Goal: Task Accomplishment & Management: Manage account settings

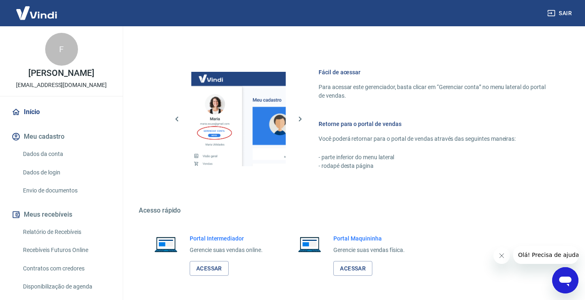
scroll to position [441, 0]
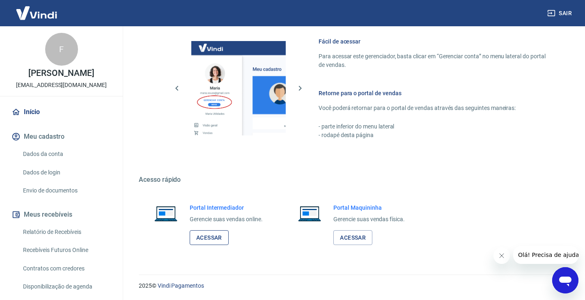
click at [216, 234] on link "Acessar" at bounding box center [209, 237] width 39 height 15
click at [40, 121] on link "Início" at bounding box center [61, 112] width 103 height 18
click at [55, 141] on button "Meu cadastro" at bounding box center [61, 137] width 103 height 18
click at [54, 158] on link "Dados da conta" at bounding box center [66, 154] width 93 height 17
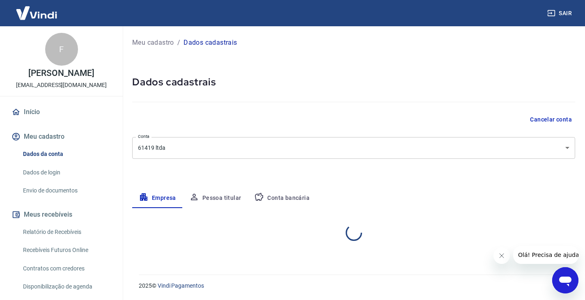
select select "DF"
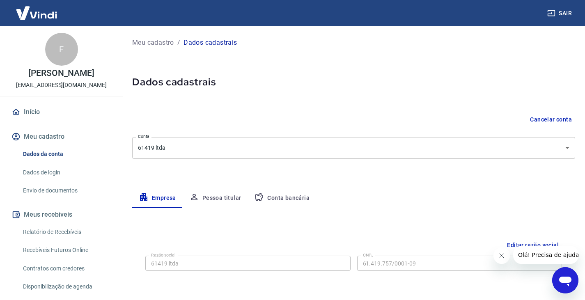
click at [182, 148] on body "Sair F FELIPE AUGUSTO NEVES OLIVEIRA DE CARVALHO [EMAIL_ADDRESS][DOMAIN_NAME] I…" at bounding box center [292, 150] width 585 height 300
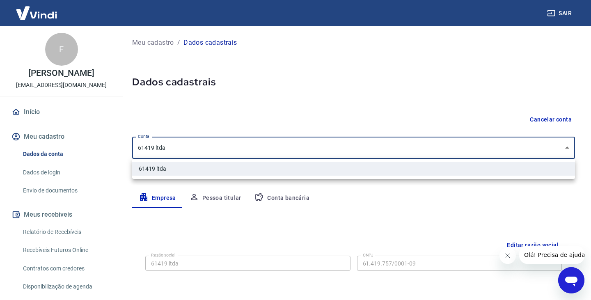
click at [194, 128] on div at bounding box center [295, 150] width 591 height 300
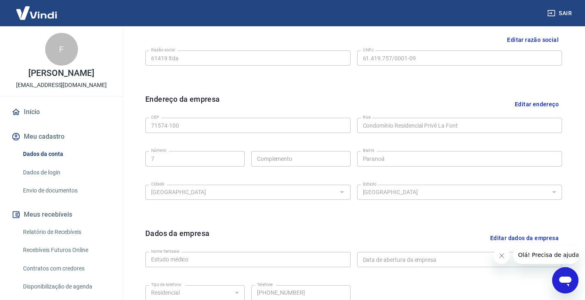
scroll to position [137, 0]
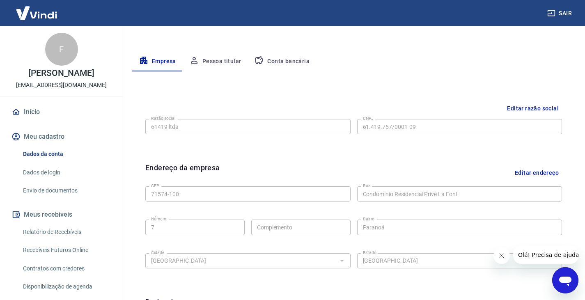
click at [226, 55] on button "Pessoa titular" at bounding box center [215, 62] width 65 height 20
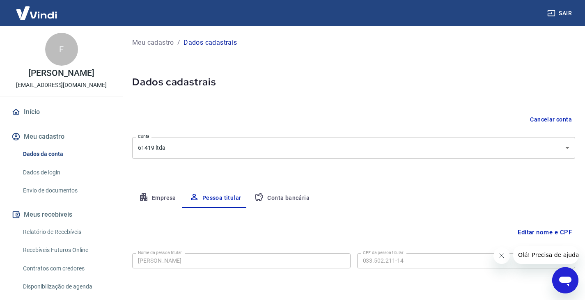
scroll to position [28, 0]
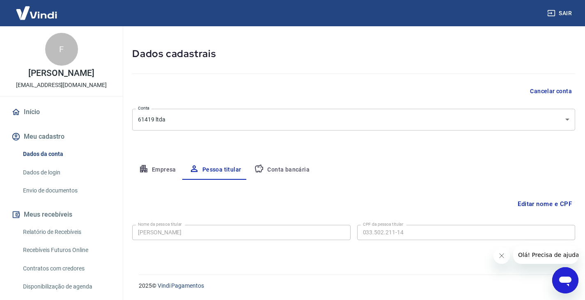
click at [67, 174] on link "Dados de login" at bounding box center [66, 172] width 93 height 17
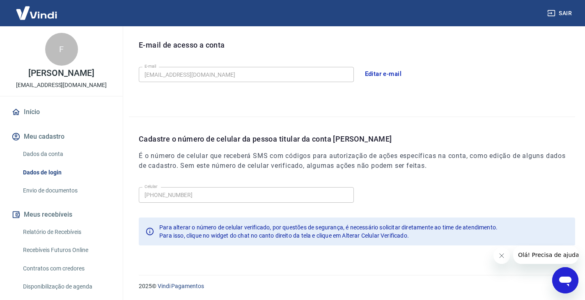
click at [80, 195] on link "Envio de documentos" at bounding box center [66, 190] width 93 height 17
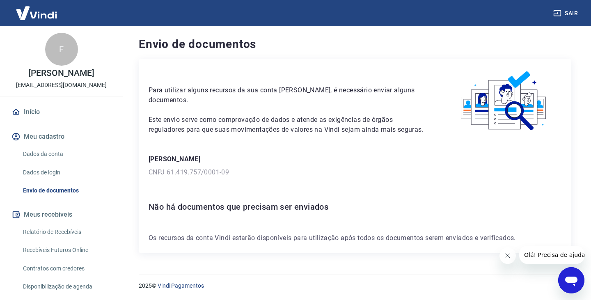
click at [182, 200] on h6 "Não há documentos que precisam ser enviados" at bounding box center [355, 206] width 413 height 13
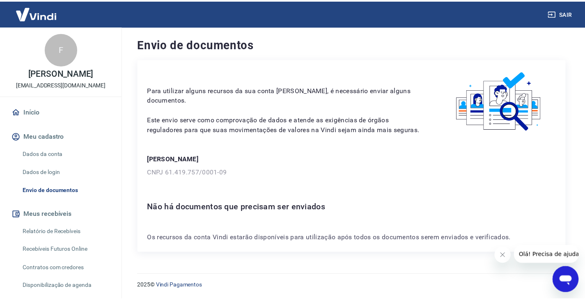
scroll to position [53, 0]
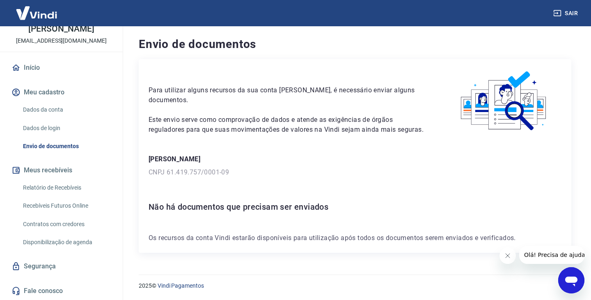
click at [206, 165] on div "FELIPE AUGUSTO NEVES OLIVEIRA DE CARVALHO CNPJ 61.419.757/0001-09" at bounding box center [355, 165] width 413 height 23
click at [57, 189] on link "Relatório de Recebíveis" at bounding box center [66, 187] width 93 height 17
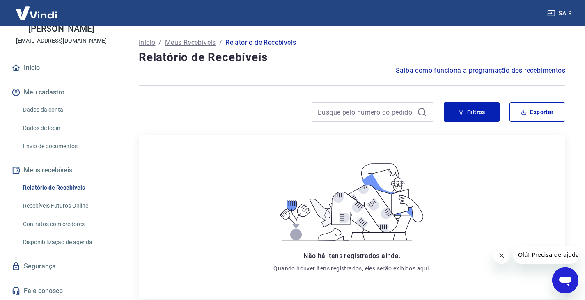
click at [37, 214] on link "Recebíveis Futuros Online" at bounding box center [66, 205] width 93 height 17
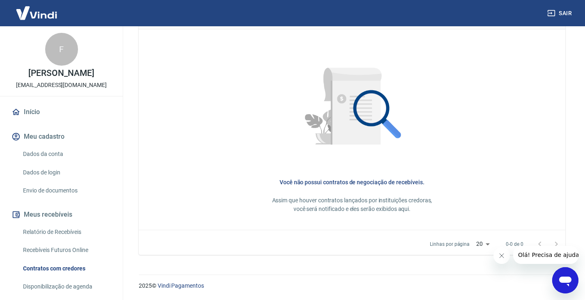
scroll to position [152, 0]
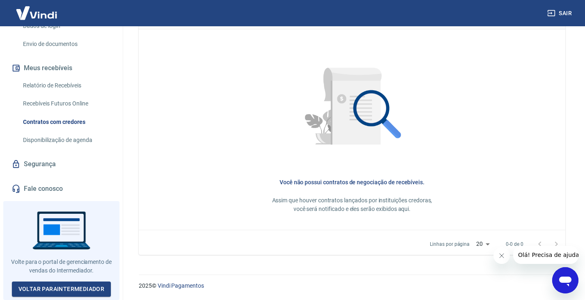
click at [43, 169] on link "Segurança" at bounding box center [61, 164] width 103 height 18
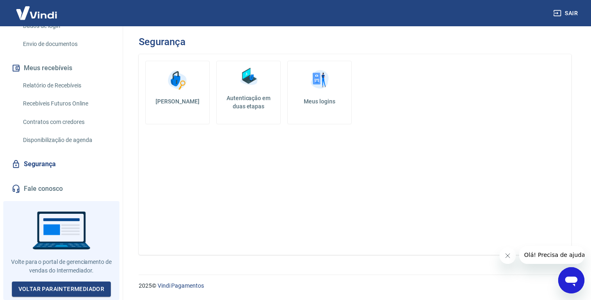
click at [47, 140] on link "Disponibilização de agenda" at bounding box center [66, 140] width 93 height 17
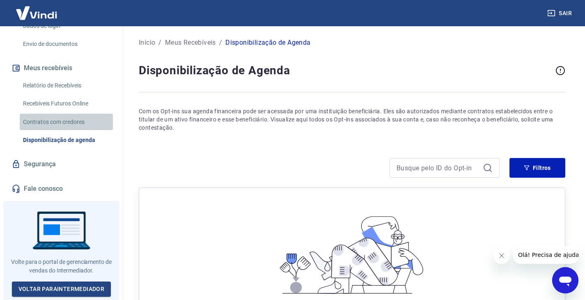
click at [79, 127] on link "Contratos com credores" at bounding box center [66, 122] width 93 height 17
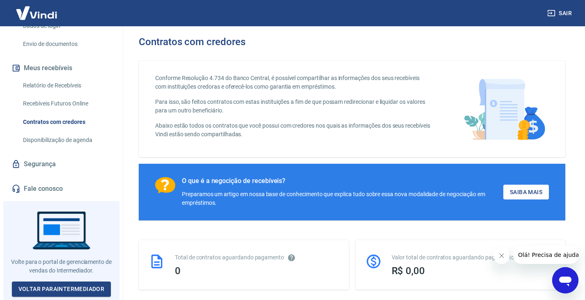
click at [82, 112] on link "Recebíveis Futuros Online" at bounding box center [66, 103] width 93 height 17
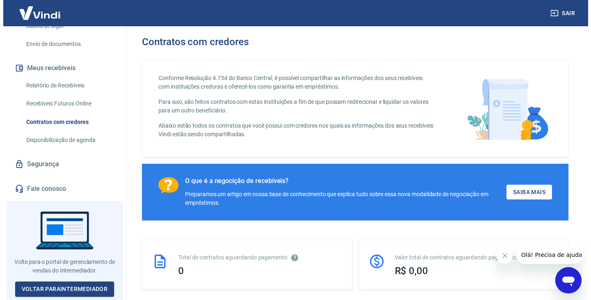
scroll to position [84, 0]
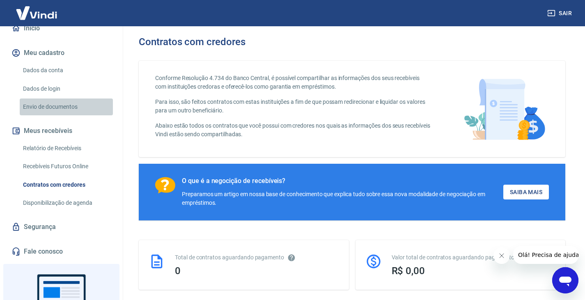
click at [67, 115] on link "Envio de documentos" at bounding box center [66, 106] width 93 height 17
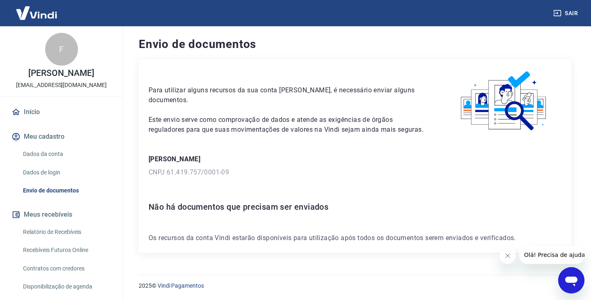
click at [34, 116] on link "Início" at bounding box center [61, 112] width 103 height 18
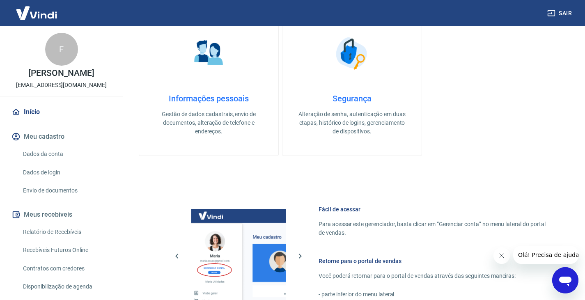
scroll to position [441, 0]
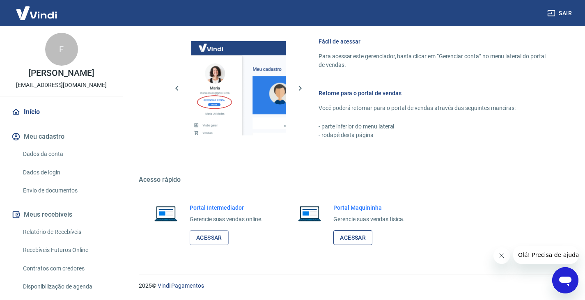
click at [344, 232] on link "Acessar" at bounding box center [352, 237] width 39 height 15
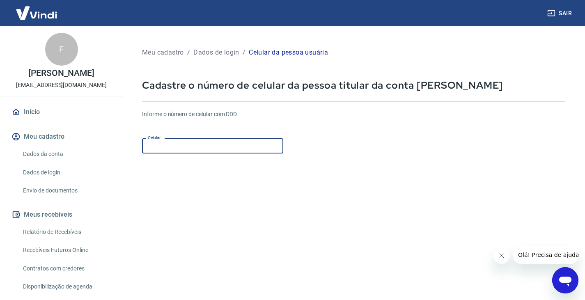
click at [199, 144] on input "Celular" at bounding box center [212, 145] width 141 height 15
type input "(61) 99316-6085"
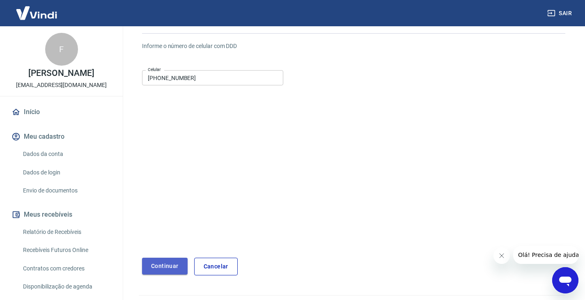
click at [151, 274] on button "Continuar" at bounding box center [165, 266] width 46 height 17
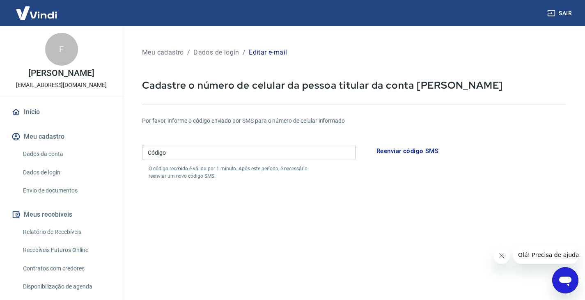
click at [379, 147] on button "Reenviar código SMS" at bounding box center [407, 150] width 71 height 17
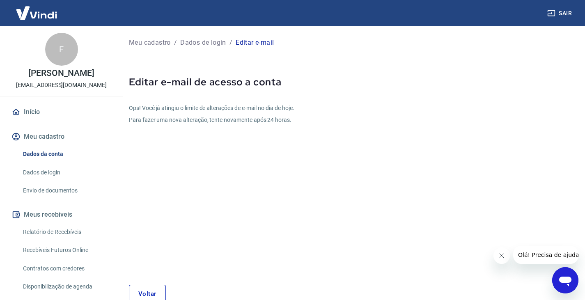
scroll to position [48, 0]
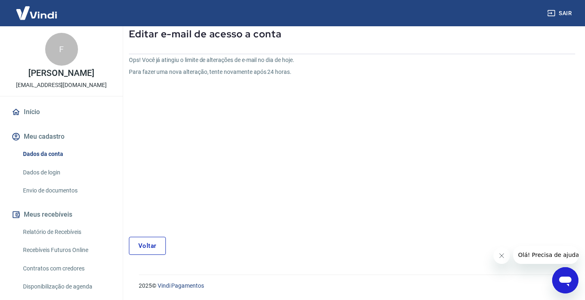
click at [137, 234] on div "Ops! Você já atingiu o limite de alterações de e-mail no dia de hoje. Para faze…" at bounding box center [352, 155] width 446 height 199
click at [137, 239] on link "Voltar" at bounding box center [147, 246] width 37 height 18
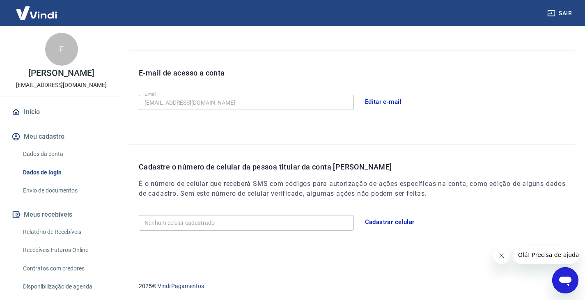
click at [379, 217] on button "Cadastrar celular" at bounding box center [389, 221] width 59 height 17
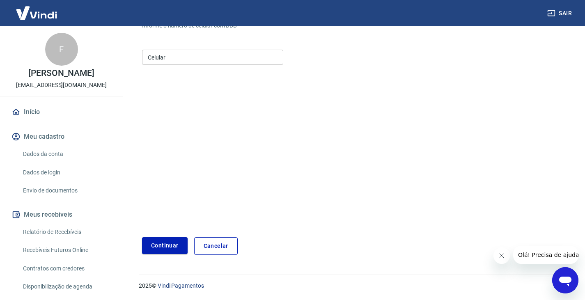
scroll to position [89, 0]
click at [228, 60] on input "Celular" at bounding box center [212, 57] width 141 height 15
type input "[PHONE_NUMBER]"
click at [168, 247] on button "Continuar" at bounding box center [165, 245] width 46 height 17
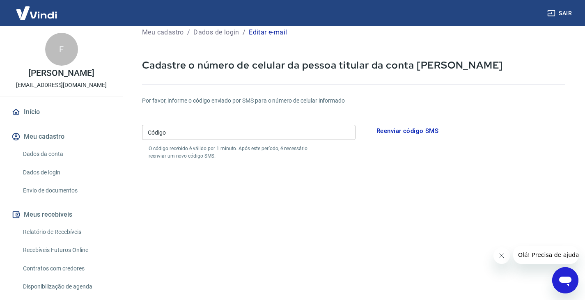
scroll to position [120, 0]
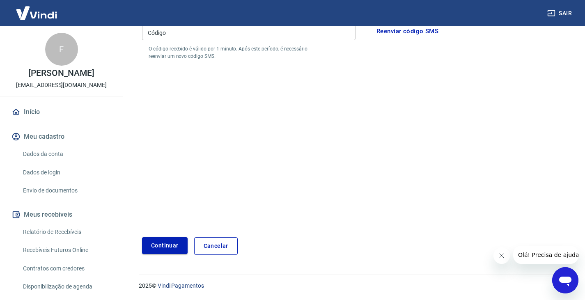
click at [172, 237] on button "Continuar" at bounding box center [165, 245] width 46 height 17
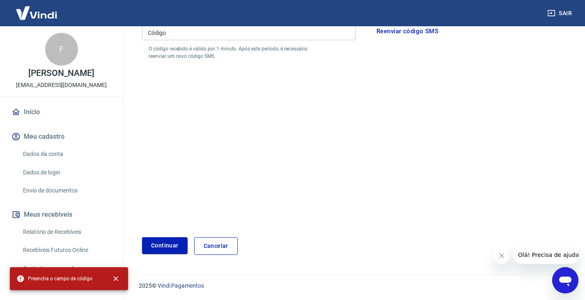
scroll to position [51, 0]
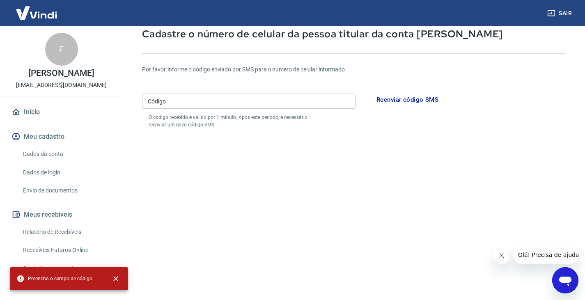
click at [388, 99] on button "Reenviar código SMS" at bounding box center [407, 99] width 71 height 17
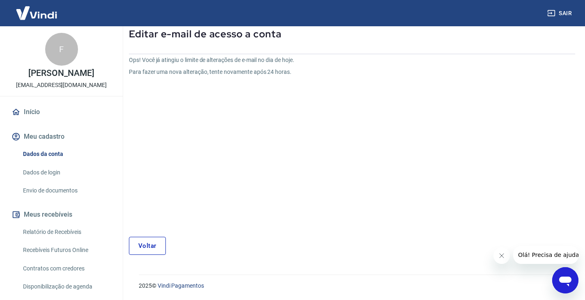
scroll to position [48, 0]
click at [141, 235] on div "Ops! Você já atingiu o limite de alterações de e-mail no dia de hoje. Para faze…" at bounding box center [352, 155] width 446 height 199
click at [141, 238] on link "Voltar" at bounding box center [147, 246] width 37 height 18
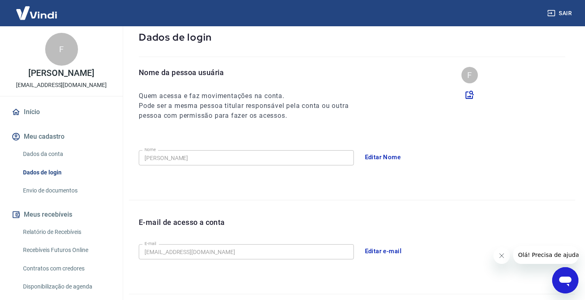
scroll to position [197, 0]
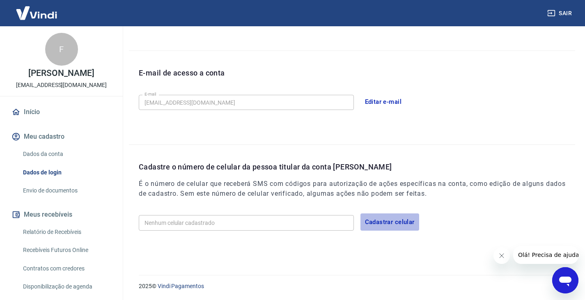
click at [382, 218] on button "Cadastrar celular" at bounding box center [389, 221] width 59 height 17
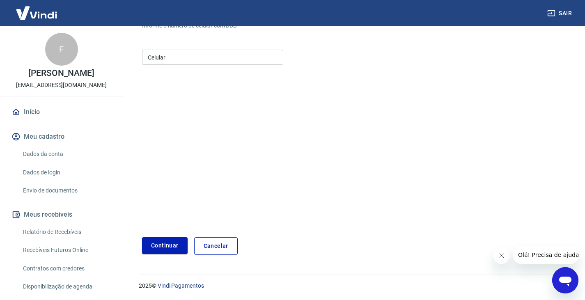
click at [179, 51] on input "Celular" at bounding box center [212, 57] width 141 height 15
type input "(61) 99316-6085"
click at [167, 238] on button "Continuar" at bounding box center [165, 245] width 46 height 17
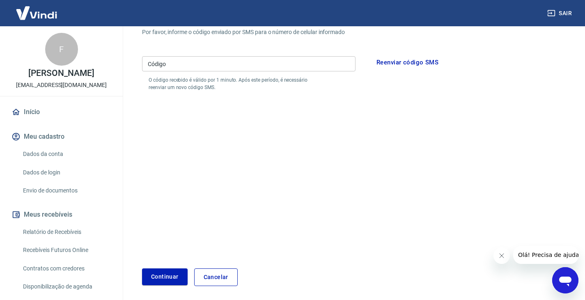
scroll to position [20, 0]
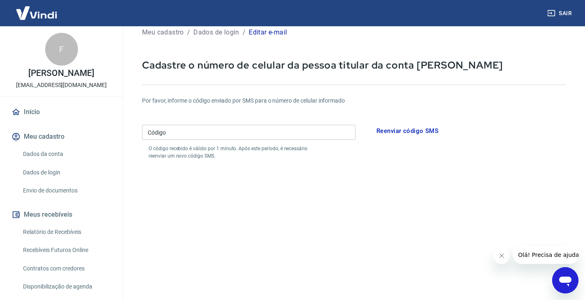
click at [224, 103] on h6 "Por favor, informe o código enviado por SMS para o número de celular informado" at bounding box center [353, 100] width 423 height 9
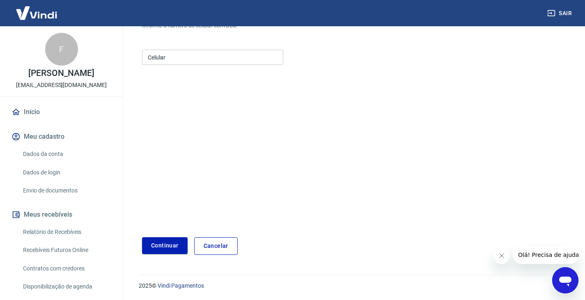
click at [169, 69] on form "Informe o número de celular com DDD Celular Celular Continuar Cancelar" at bounding box center [353, 135] width 423 height 240
click at [177, 62] on input "Celular" at bounding box center [212, 57] width 141 height 15
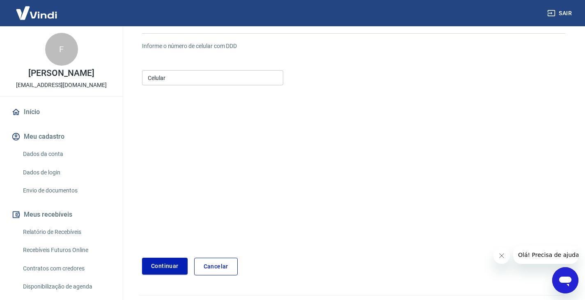
click at [73, 121] on link "Início" at bounding box center [61, 112] width 103 height 18
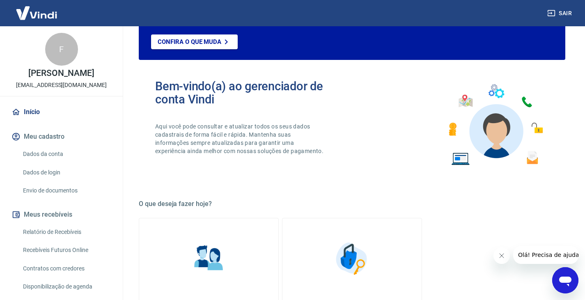
scroll to position [420, 0]
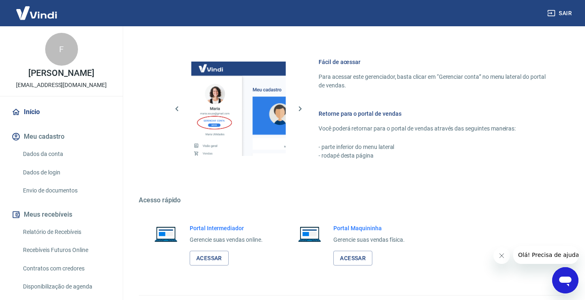
click at [69, 160] on link "Dados da conta" at bounding box center [66, 154] width 93 height 17
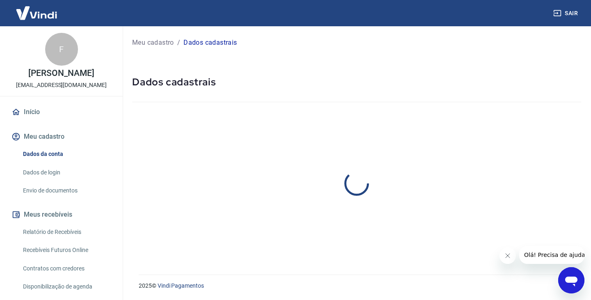
select select "DF"
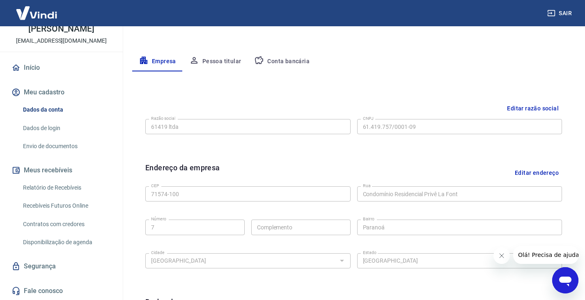
scroll to position [273, 0]
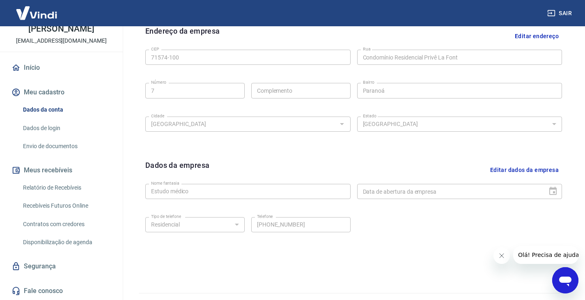
click at [489, 169] on button "Editar dados da empresa" at bounding box center [524, 170] width 75 height 21
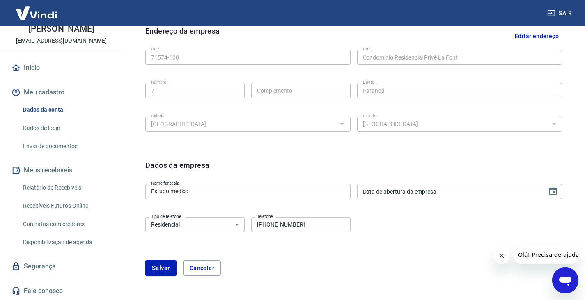
click at [292, 228] on input "[PHONE_NUMBER]" at bounding box center [300, 224] width 99 height 15
click at [314, 222] on input "[PHONE_NUMBER]" at bounding box center [300, 224] width 99 height 15
click at [218, 219] on select "Residencial Comercial" at bounding box center [194, 224] width 99 height 15
select select "business"
click at [145, 217] on select "Residencial Comercial" at bounding box center [194, 224] width 99 height 15
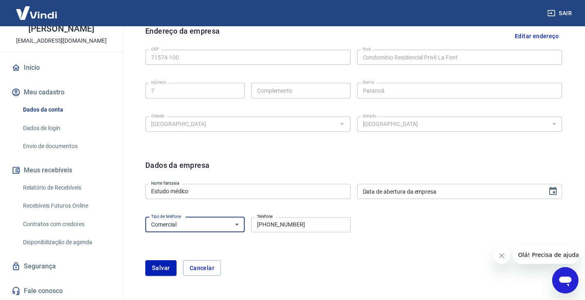
click at [336, 224] on input "[PHONE_NUMBER]" at bounding box center [300, 224] width 99 height 15
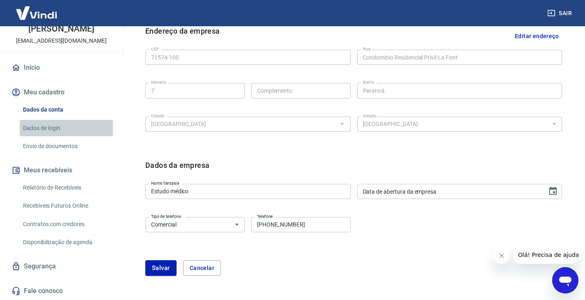
click at [77, 126] on link "Dados de login" at bounding box center [66, 128] width 93 height 17
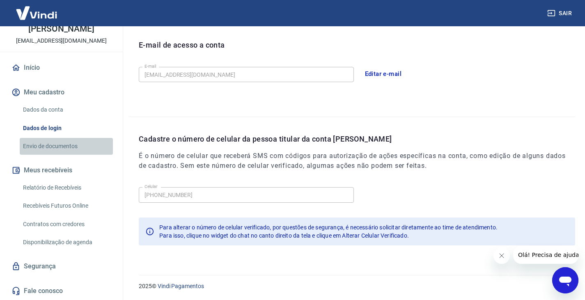
click at [82, 150] on link "Envio de documentos" at bounding box center [66, 146] width 93 height 17
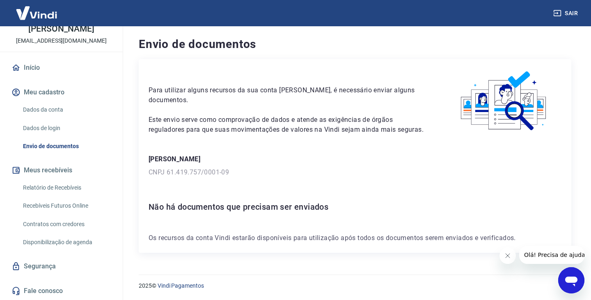
click at [88, 130] on link "Dados de login" at bounding box center [66, 128] width 93 height 17
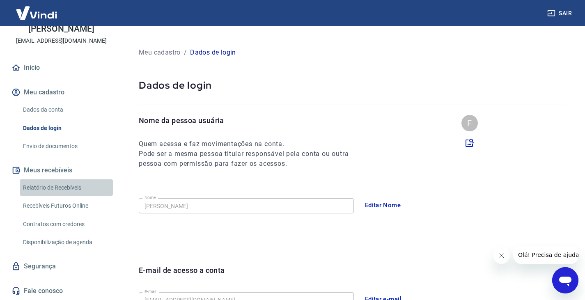
click at [78, 185] on link "Relatório de Recebíveis" at bounding box center [66, 187] width 93 height 17
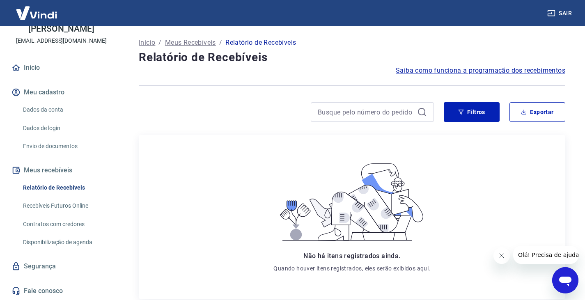
scroll to position [68, 0]
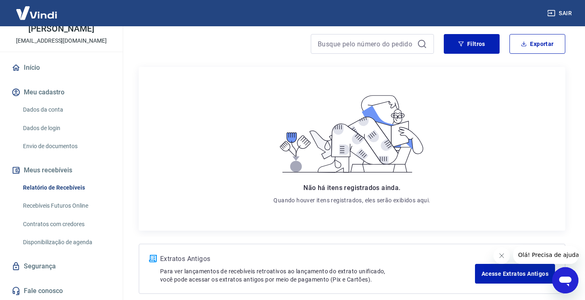
click at [86, 191] on link "Relatório de Recebíveis" at bounding box center [66, 187] width 93 height 17
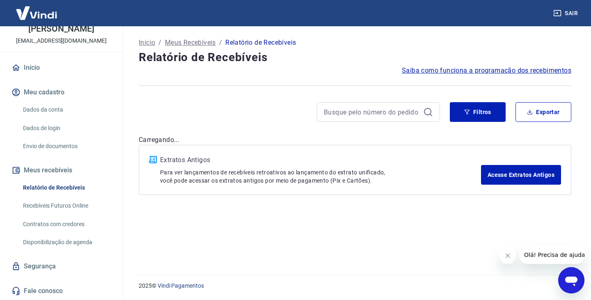
click at [73, 207] on link "Recebíveis Futuros Online" at bounding box center [66, 205] width 93 height 17
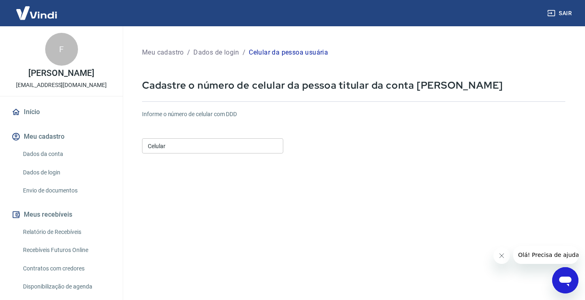
click at [224, 163] on form "Informe o número de celular com DDD Celular Celular Continuar Cancelar" at bounding box center [353, 223] width 423 height 240
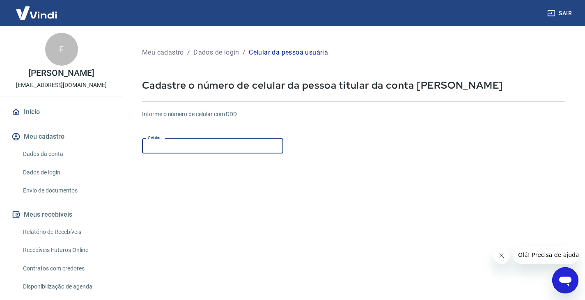
click at [236, 146] on input "Celular" at bounding box center [212, 145] width 141 height 15
click at [231, 141] on input "Celular" at bounding box center [212, 145] width 141 height 15
type input "(61) 99686-6486"
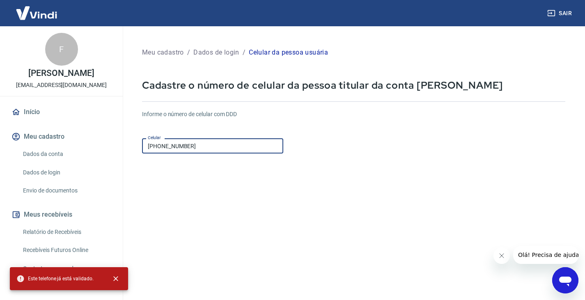
scroll to position [89, 0]
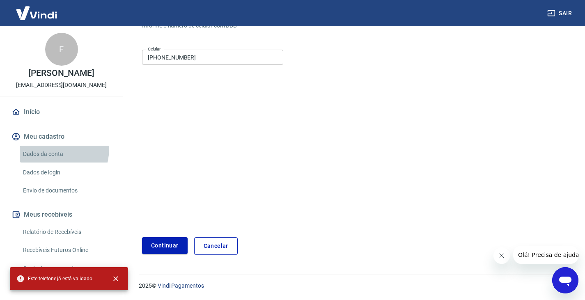
click at [49, 157] on link "Dados da conta" at bounding box center [66, 154] width 93 height 17
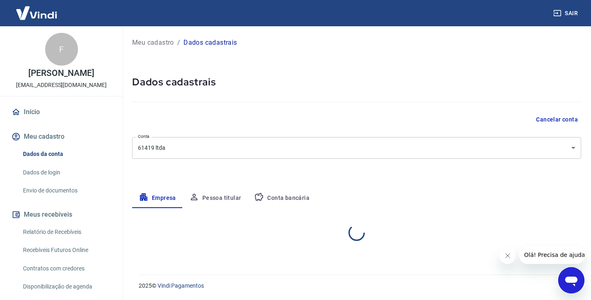
select select "DF"
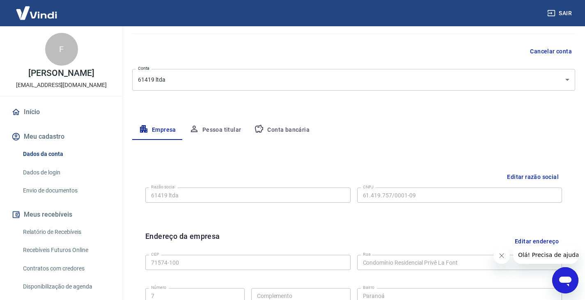
scroll to position [137, 0]
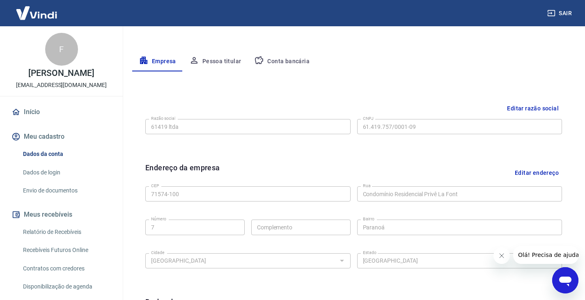
click at [229, 63] on button "Pessoa titular" at bounding box center [215, 62] width 65 height 20
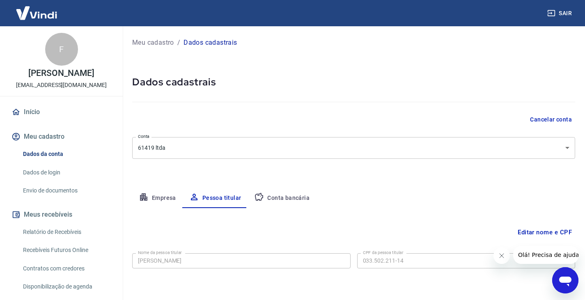
scroll to position [28, 0]
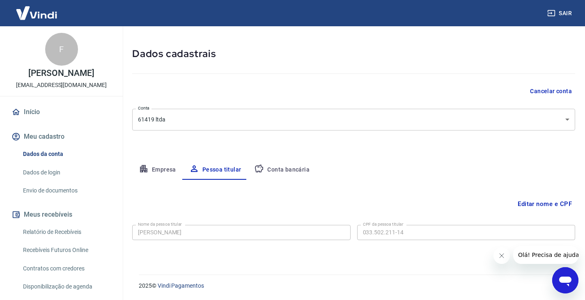
click at [262, 164] on button "Conta bancária" at bounding box center [281, 170] width 69 height 20
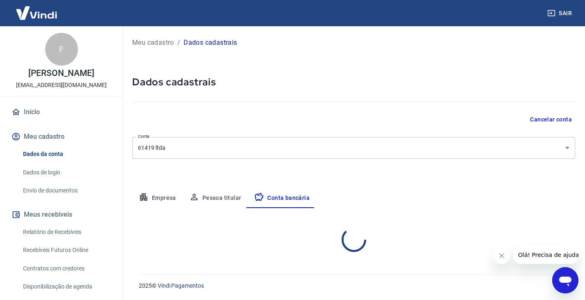
scroll to position [0, 0]
select select "1"
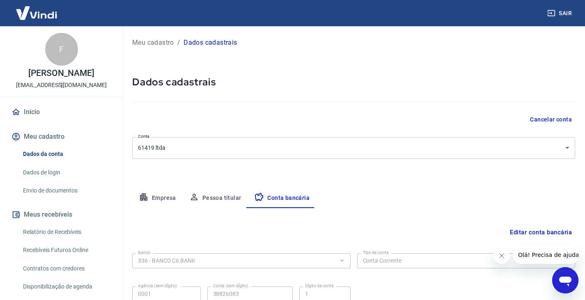
scroll to position [74, 0]
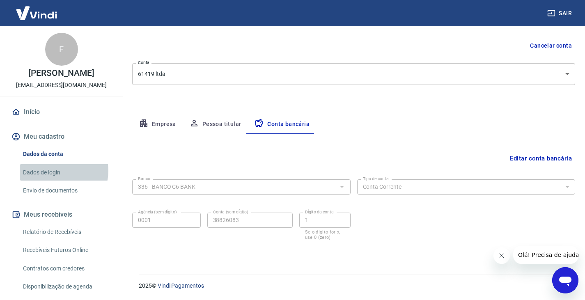
click at [59, 179] on link "Dados de login" at bounding box center [66, 172] width 93 height 17
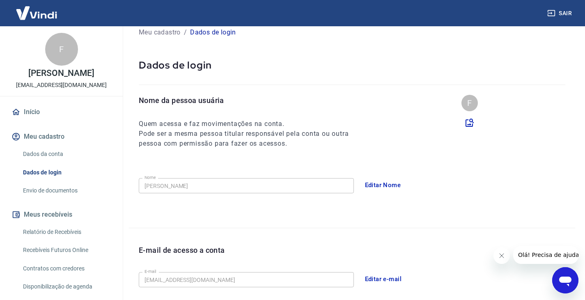
scroll to position [225, 0]
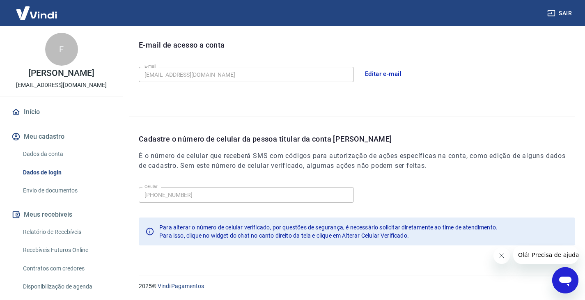
click at [217, 234] on span "Para isso, clique no widget do chat no canto direito da tela e clique em Altera…" at bounding box center [283, 235] width 249 height 7
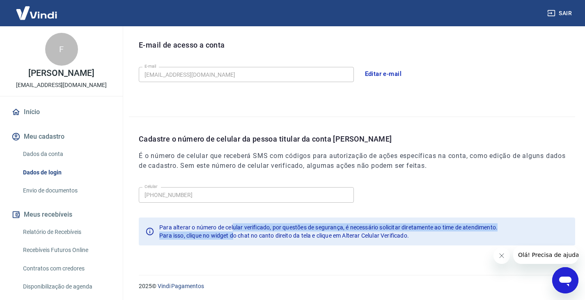
click at [233, 232] on div "Para alterar o número de celular verificado, por questões de segurança, é neces…" at bounding box center [328, 231] width 338 height 23
click at [230, 233] on span "Para isso, clique no widget do chat no canto direito da tela e clique em Altera…" at bounding box center [283, 235] width 249 height 7
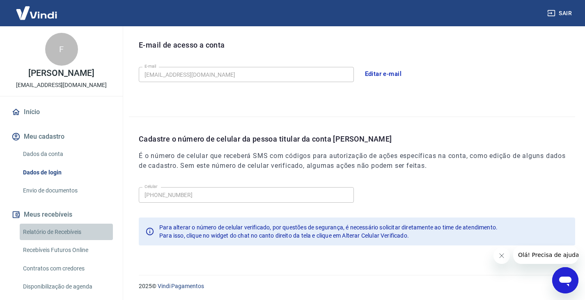
click at [99, 233] on link "Relatório de Recebíveis" at bounding box center [66, 232] width 93 height 17
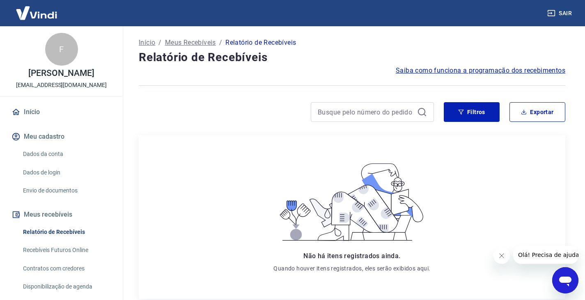
click at [27, 118] on link "Início" at bounding box center [61, 112] width 103 height 18
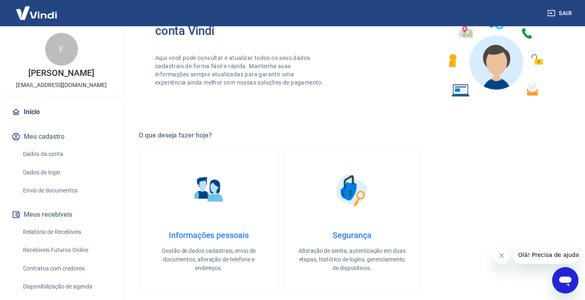
scroll to position [273, 0]
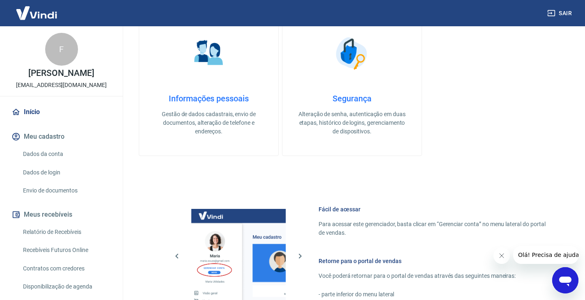
click at [199, 89] on link "Informações pessoais Gestão de dados cadastrais, envio de documentos, alteração…" at bounding box center [209, 84] width 140 height 143
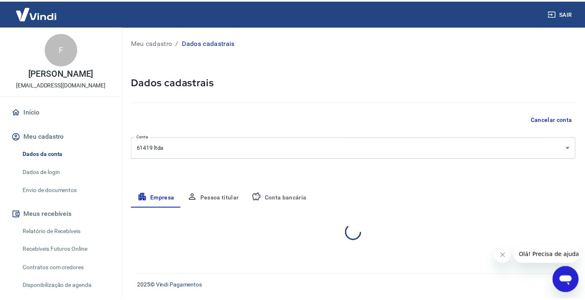
select select "DF"
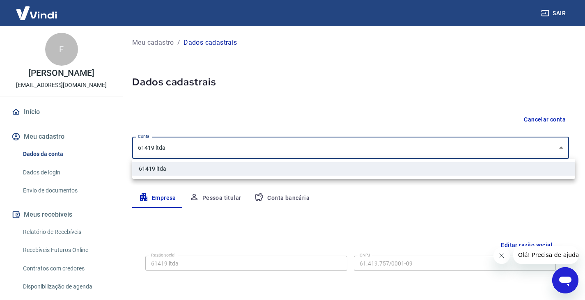
click at [173, 143] on body "Sair F FELIPE AUGUSTO NEVES OLIVEIRA DE CARVALHO felipeau2026@gmail.com Início …" at bounding box center [292, 150] width 585 height 300
click at [213, 110] on div at bounding box center [295, 150] width 591 height 300
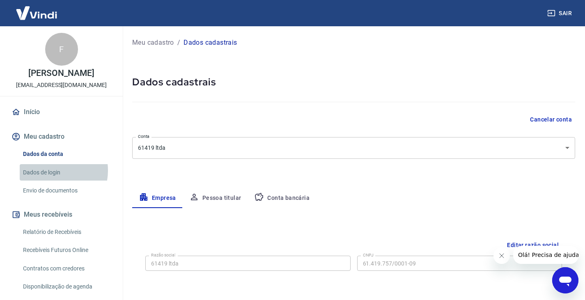
click at [52, 179] on link "Dados de login" at bounding box center [66, 172] width 93 height 17
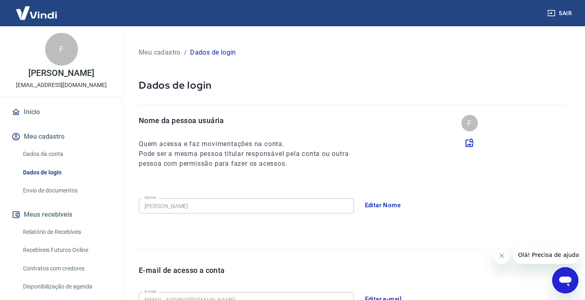
click at [571, 15] on button "Sair" at bounding box center [560, 13] width 30 height 15
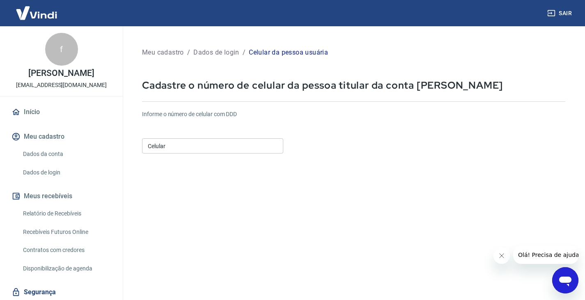
click at [251, 152] on input "Celular" at bounding box center [212, 145] width 141 height 15
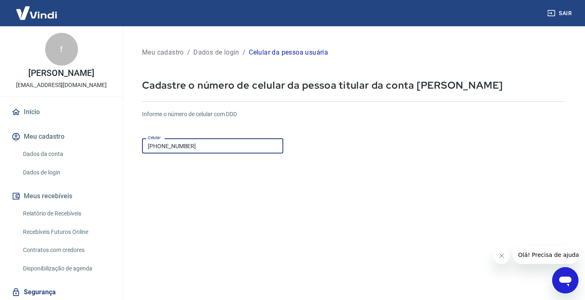
type input "[PHONE_NUMBER]"
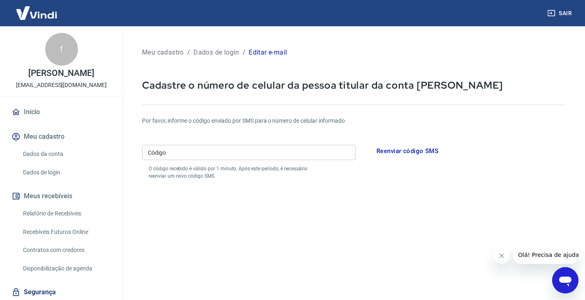
scroll to position [68, 0]
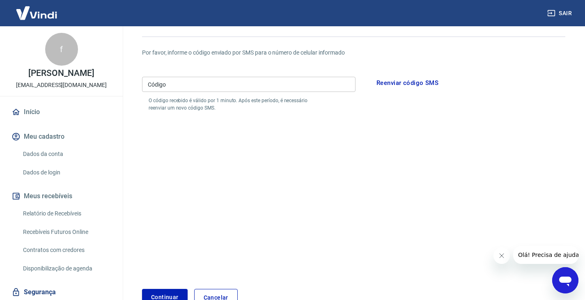
click at [197, 88] on input "Código" at bounding box center [248, 84] width 213 height 15
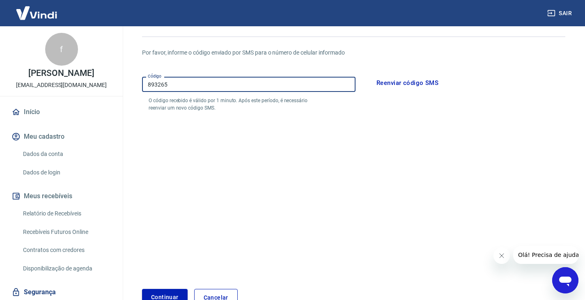
type input "893265"
click at [155, 292] on button "Continuar" at bounding box center [165, 297] width 46 height 17
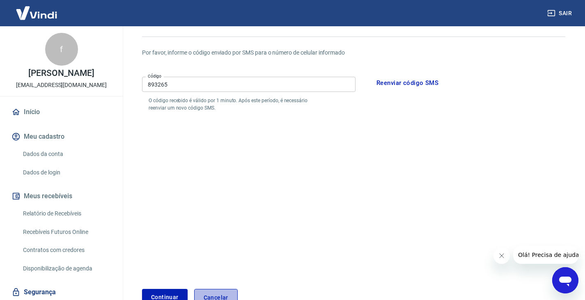
click at [205, 291] on link "Cancelar" at bounding box center [215, 298] width 43 height 18
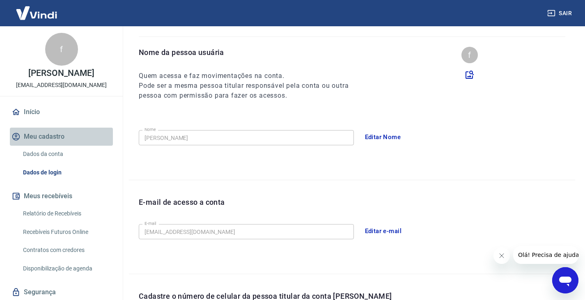
click at [66, 146] on button "Meu cadastro" at bounding box center [61, 137] width 103 height 18
click at [64, 158] on link "Dados da conta" at bounding box center [66, 154] width 93 height 17
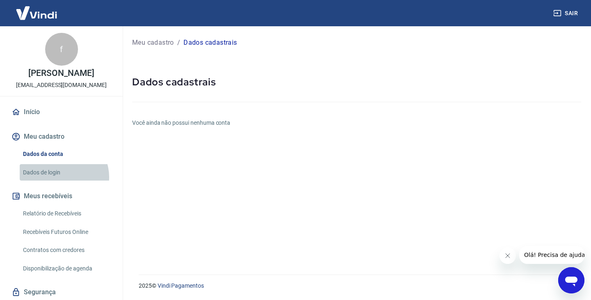
click at [62, 181] on link "Dados de login" at bounding box center [66, 172] width 93 height 17
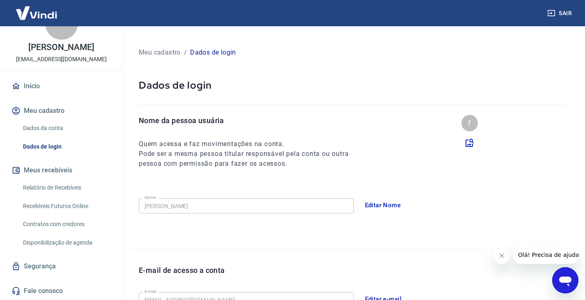
scroll to position [197, 0]
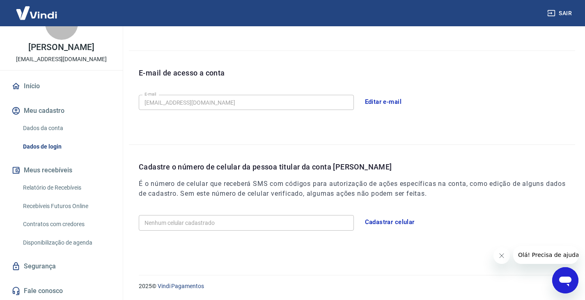
click at [370, 220] on button "Cadastrar celular" at bounding box center [389, 221] width 59 height 17
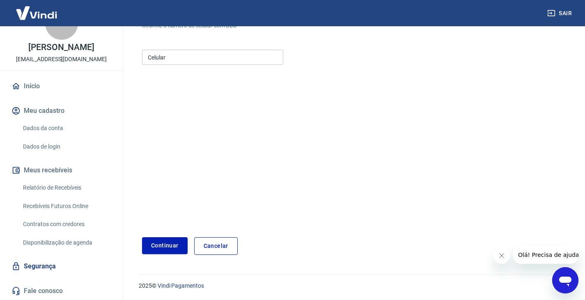
scroll to position [89, 0]
click at [196, 62] on input "Celular" at bounding box center [212, 57] width 141 height 15
type input "(5"
type input "[PHONE_NUMBER]"
click at [142, 237] on button "Continuar" at bounding box center [165, 245] width 46 height 17
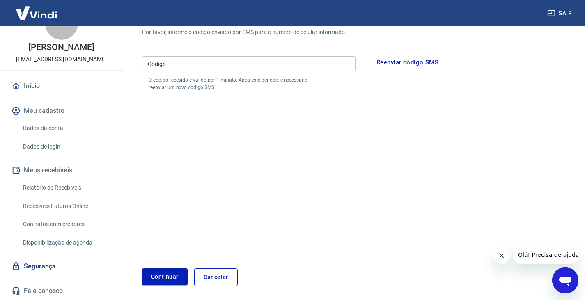
click at [197, 64] on input "Código" at bounding box center [248, 63] width 213 height 15
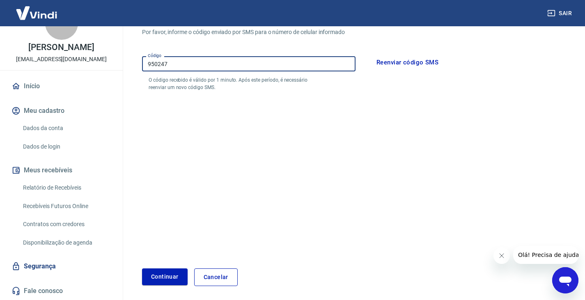
type input "950247"
click at [142, 268] on button "Continuar" at bounding box center [165, 276] width 46 height 17
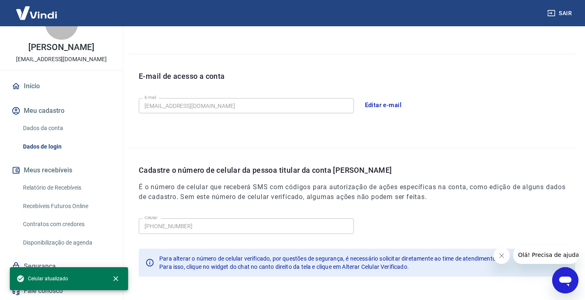
drag, startPoint x: 53, startPoint y: 97, endPoint x: 58, endPoint y: 94, distance: 5.9
click at [53, 97] on div "Início Meu cadastro Dados da conta Dados de login Meus recebíveis Relatório de …" at bounding box center [61, 188] width 123 height 223
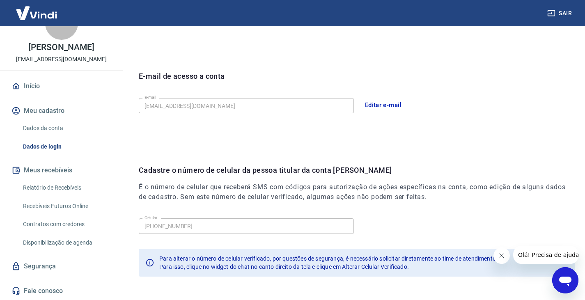
click at [59, 91] on link "Início" at bounding box center [61, 86] width 103 height 18
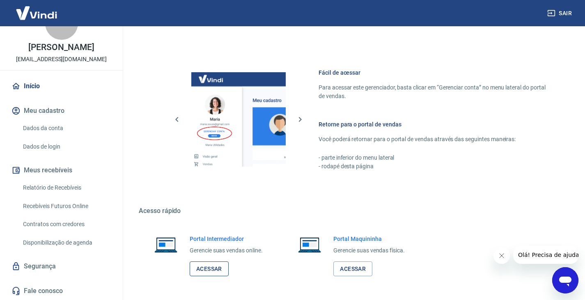
drag, startPoint x: 228, startPoint y: 275, endPoint x: 222, endPoint y: 272, distance: 7.2
click at [228, 275] on div "Portal Intermediador Gerencie suas vendas online. Acessar" at bounding box center [226, 256] width 73 height 42
click at [222, 272] on link "Acessar" at bounding box center [209, 268] width 39 height 15
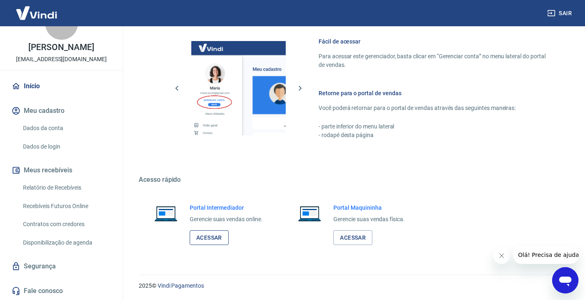
click at [206, 237] on link "Acessar" at bounding box center [209, 237] width 39 height 15
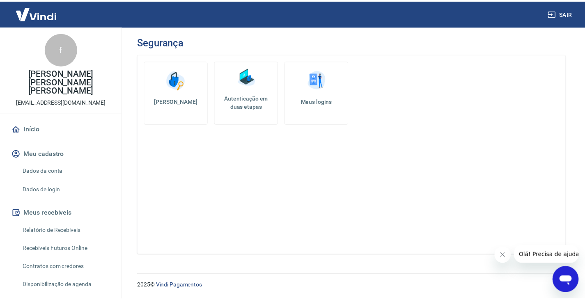
scroll to position [68, 0]
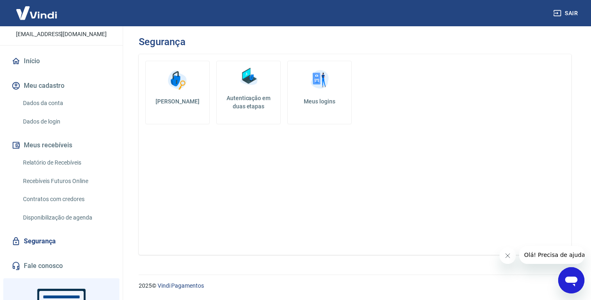
click at [63, 209] on link "Disponibilização de agenda" at bounding box center [66, 217] width 93 height 17
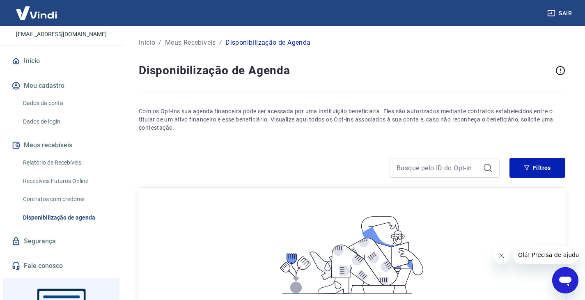
click at [56, 77] on button "Meu cadastro" at bounding box center [61, 86] width 103 height 18
click at [48, 52] on link "Início" at bounding box center [61, 61] width 103 height 18
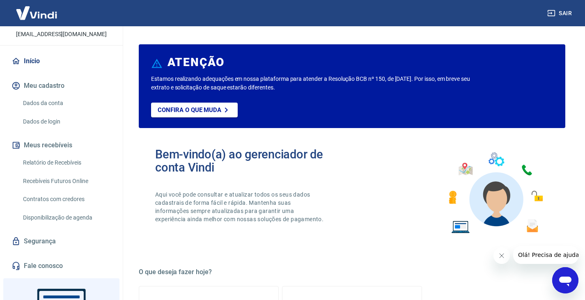
click at [554, 7] on button "Sair" at bounding box center [560, 13] width 30 height 15
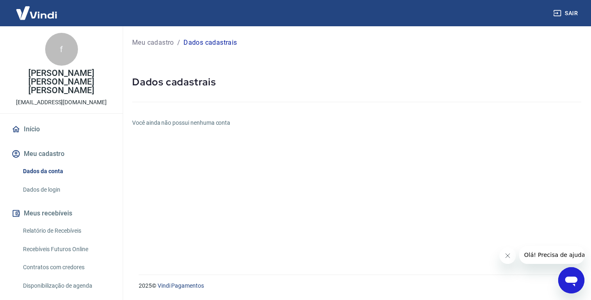
click at [181, 123] on h6 "Você ainda não possui nenhuma conta" at bounding box center [356, 123] width 449 height 9
click at [149, 136] on div "Meu cadastro / Dados cadastrais Dados cadastrais Você ainda não possui nenhuma …" at bounding box center [356, 145] width 468 height 238
click at [59, 181] on link "Dados de login" at bounding box center [66, 189] width 93 height 17
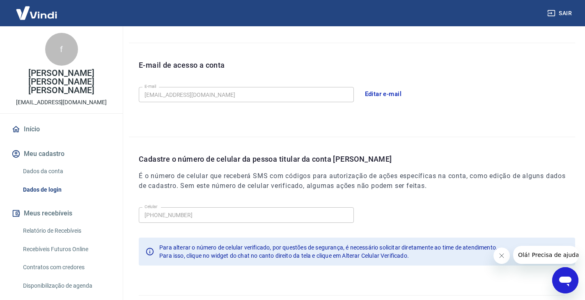
scroll to position [225, 0]
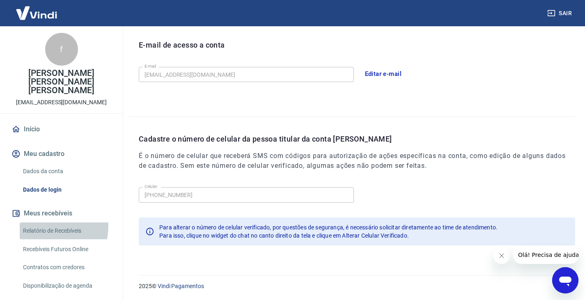
click at [39, 222] on link "Relatório de Recebíveis" at bounding box center [66, 230] width 93 height 17
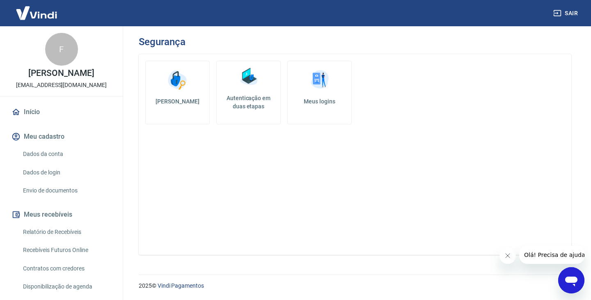
click at [50, 162] on link "Dados da conta" at bounding box center [66, 154] width 93 height 17
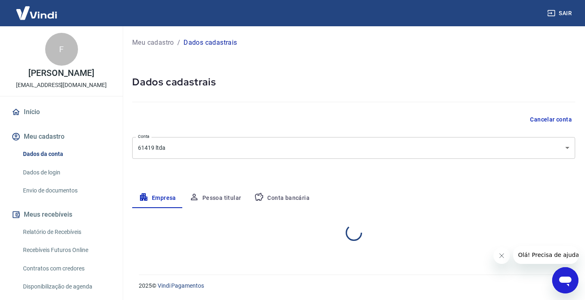
select select "DF"
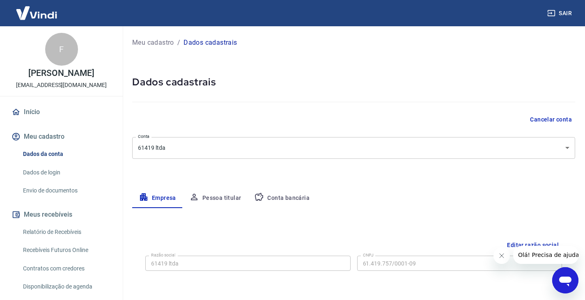
click at [223, 148] on body "Sair F FELIPE AUGUSTO NEVES OLIVEIRA DE CARVALHO [EMAIL_ADDRESS][DOMAIN_NAME] I…" at bounding box center [292, 150] width 585 height 300
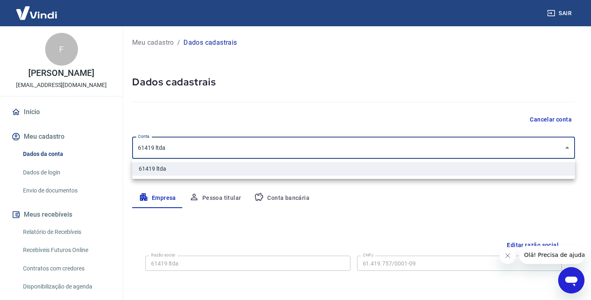
click at [233, 132] on div at bounding box center [295, 150] width 591 height 300
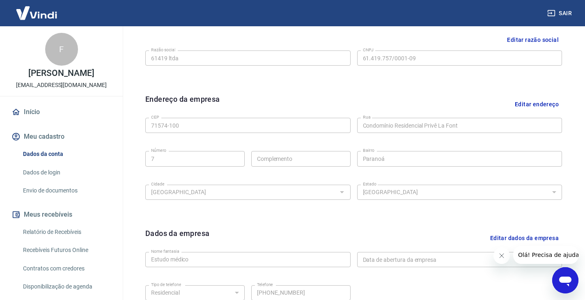
scroll to position [292, 0]
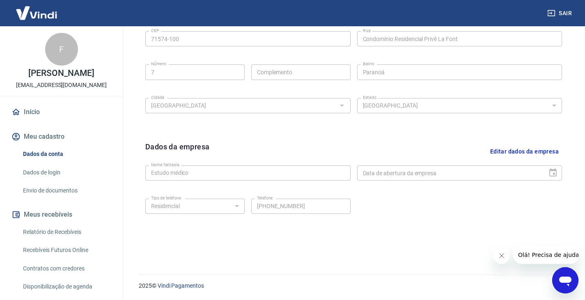
click at [512, 153] on button "Editar dados da empresa" at bounding box center [524, 151] width 75 height 21
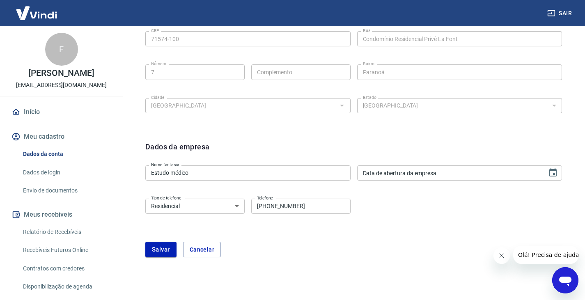
click at [393, 185] on form "Dados da empresa Nome fantasia Estudo médico Nome fantasia Data de abertura da …" at bounding box center [353, 199] width 416 height 116
click at [417, 172] on input "DD/MM/YYYY" at bounding box center [449, 172] width 185 height 15
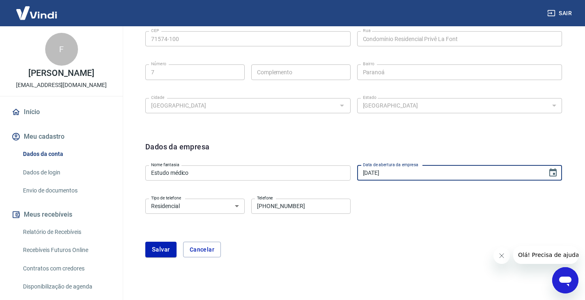
type input "[DATE]"
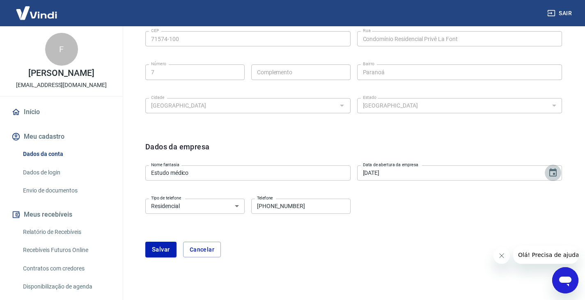
click at [231, 207] on select "Residencial Comercial" at bounding box center [194, 206] width 99 height 15
select select "business"
click at [145, 199] on select "Residencial Comercial" at bounding box center [194, 206] width 99 height 15
click at [312, 209] on input "[PHONE_NUMBER]" at bounding box center [300, 206] width 99 height 15
type input "[PHONE_NUMBER]"
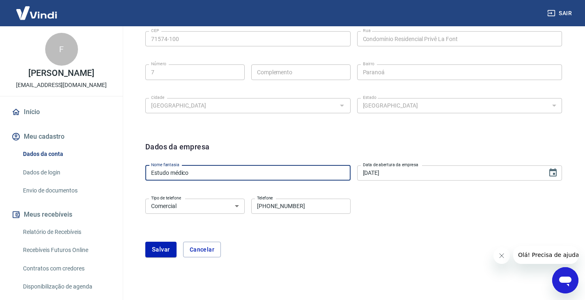
click at [296, 176] on input "Estudo médico" at bounding box center [247, 172] width 205 height 15
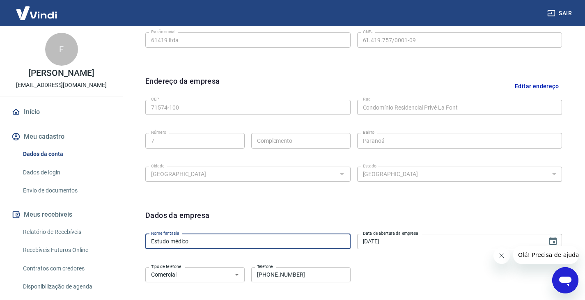
scroll to position [155, 0]
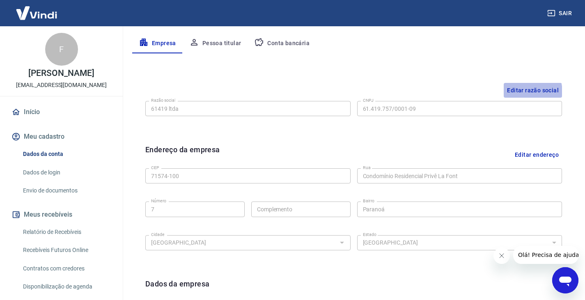
click at [513, 93] on button "Editar razão social" at bounding box center [532, 90] width 58 height 15
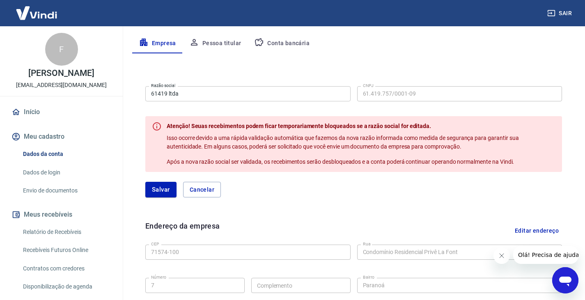
click at [220, 188] on div "[PERSON_NAME]" at bounding box center [353, 190] width 416 height 16
click at [222, 188] on div "[PERSON_NAME]" at bounding box center [353, 190] width 416 height 16
click at [219, 186] on button "Cancelar" at bounding box center [202, 190] width 38 height 16
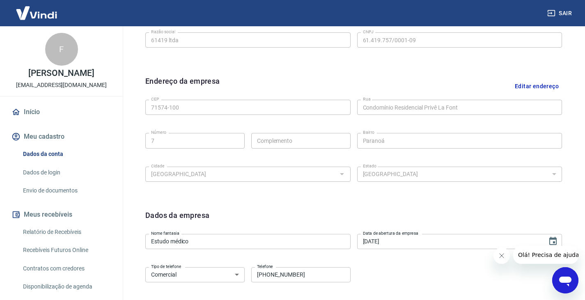
scroll to position [292, 0]
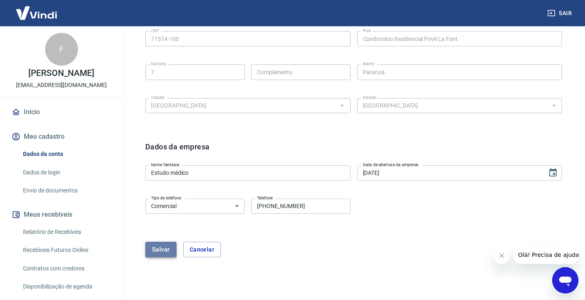
click at [171, 248] on button "Salvar" at bounding box center [160, 250] width 31 height 16
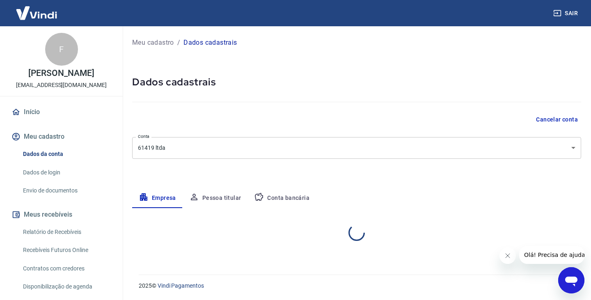
select select "DF"
select select "business"
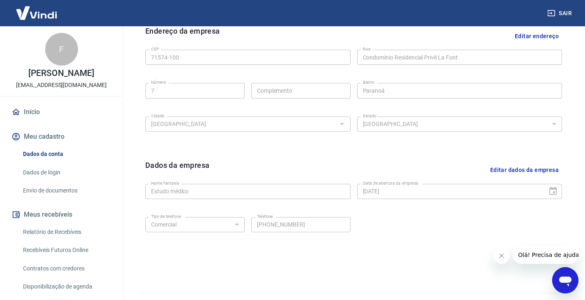
scroll to position [292, 0]
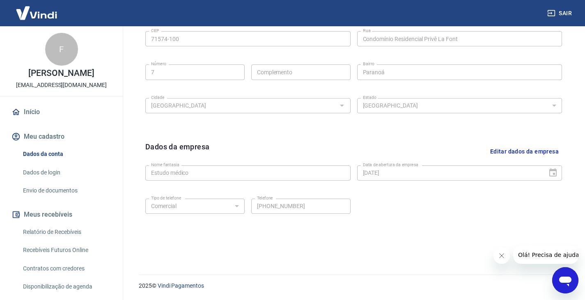
click at [55, 181] on link "Dados de login" at bounding box center [66, 172] width 93 height 17
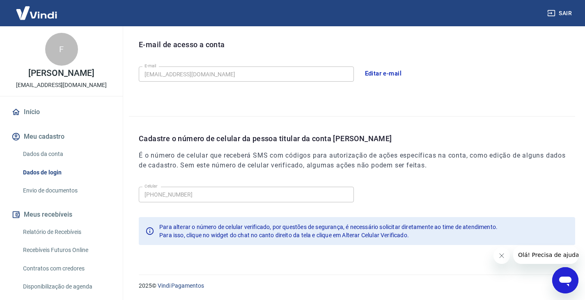
scroll to position [225, 0]
click at [40, 207] on div "Início Meu cadastro Dados da conta Dados de login Envio de documentos Meus rece…" at bounding box center [61, 223] width 123 height 241
click at [41, 199] on link "Envio de documentos" at bounding box center [66, 190] width 93 height 17
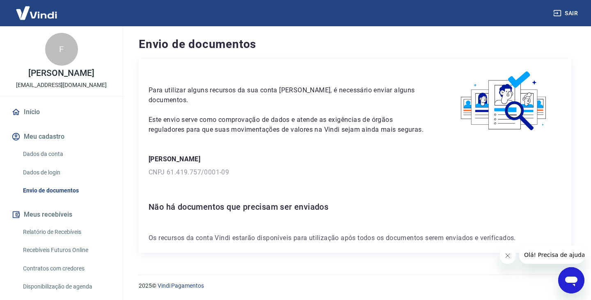
click at [217, 213] on div "Para utilizar alguns recursos da sua conta [PERSON_NAME], é necessário enviar a…" at bounding box center [355, 156] width 432 height 194
click at [219, 241] on p "Os recursos da conta Vindi estarão disponíveis para utilização após todos os do…" at bounding box center [355, 238] width 413 height 10
click at [209, 194] on div "Para utilizar alguns recursos da sua conta [PERSON_NAME], é necessário enviar a…" at bounding box center [355, 156] width 432 height 194
click at [50, 240] on link "Relatório de Recebíveis" at bounding box center [66, 232] width 93 height 17
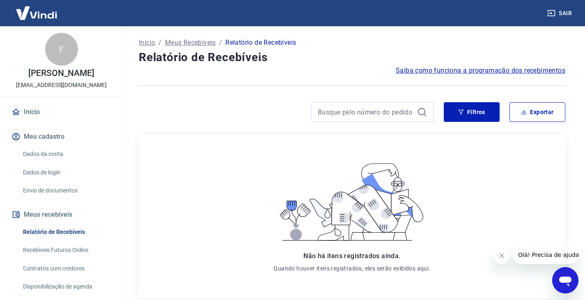
click at [84, 240] on link "Relatório de Recebíveis" at bounding box center [66, 232] width 93 height 17
click at [79, 258] on link "Recebíveis Futuros Online" at bounding box center [66, 250] width 93 height 17
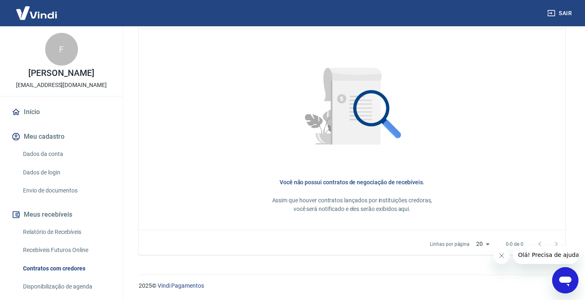
scroll to position [68, 0]
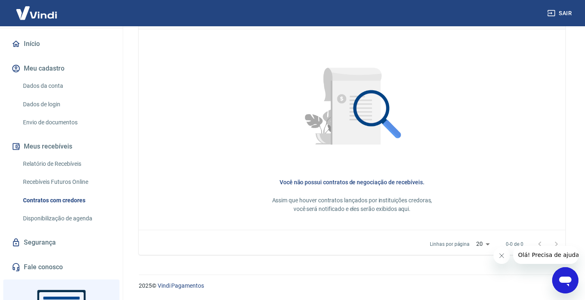
click at [55, 226] on link "Disponibilização de agenda" at bounding box center [66, 218] width 93 height 17
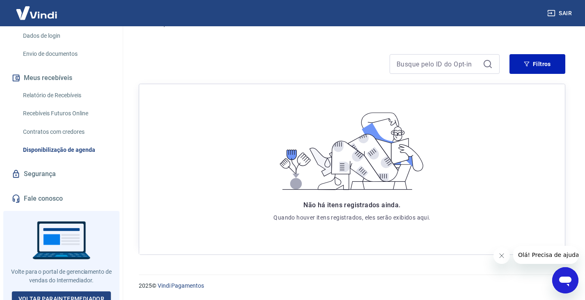
scroll to position [152, 0]
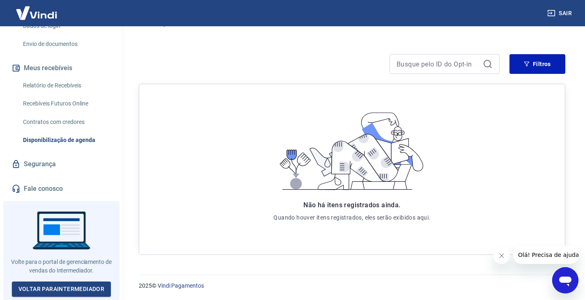
click at [73, 127] on link "Contratos com credores" at bounding box center [66, 122] width 93 height 17
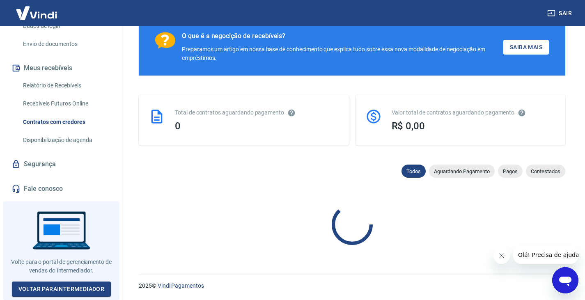
scroll to position [364, 0]
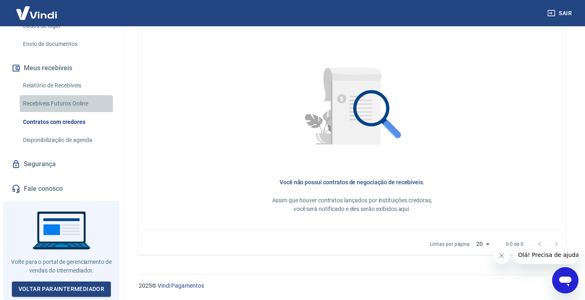
click at [95, 106] on link "Recebíveis Futuros Online" at bounding box center [66, 103] width 93 height 17
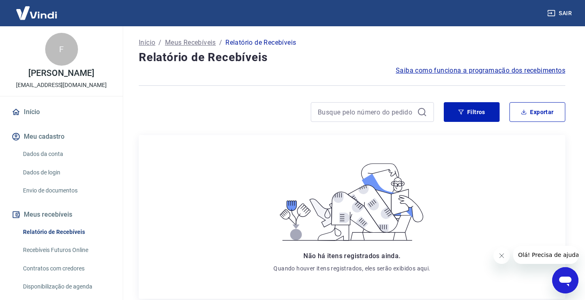
click at [59, 121] on link "Início" at bounding box center [61, 112] width 103 height 18
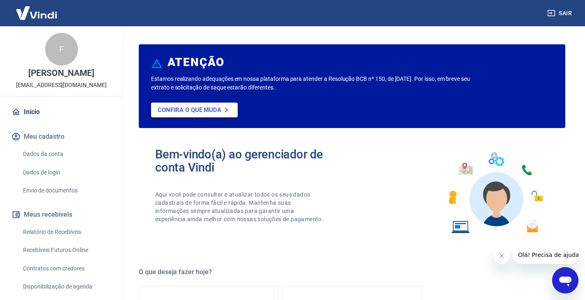
click at [201, 114] on link "Confira o que muda" at bounding box center [194, 110] width 87 height 15
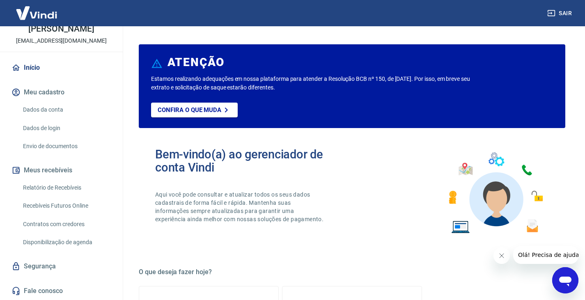
click at [68, 203] on link "Recebíveis Futuros Online" at bounding box center [66, 205] width 93 height 17
click at [61, 67] on link "Início" at bounding box center [61, 68] width 103 height 18
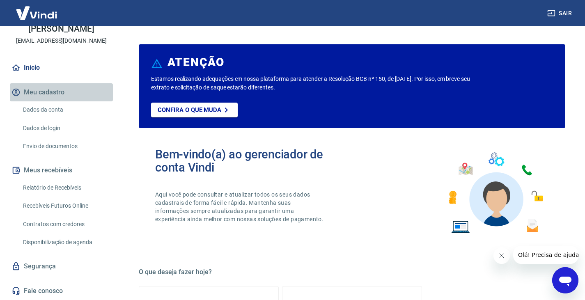
click at [77, 91] on button "Meu cadastro" at bounding box center [61, 92] width 103 height 18
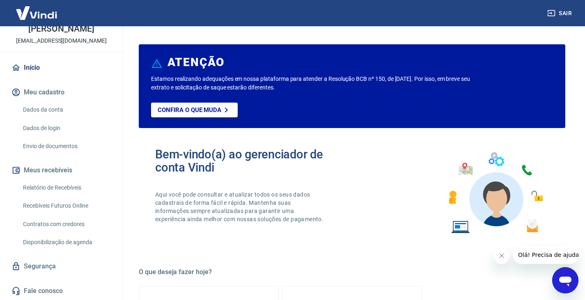
scroll to position [137, 0]
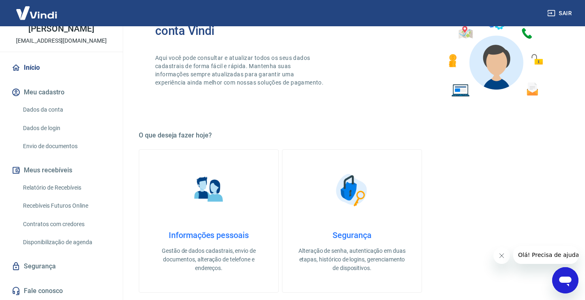
click at [71, 275] on div "Início Meu cadastro Dados da conta Dados de login Envio de documentos Meus rece…" at bounding box center [61, 179] width 123 height 241
click at [40, 259] on link "Segurança" at bounding box center [61, 266] width 103 height 18
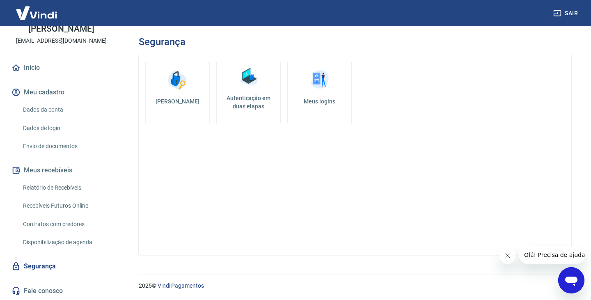
click at [58, 291] on link "Fale conosco" at bounding box center [61, 291] width 103 height 18
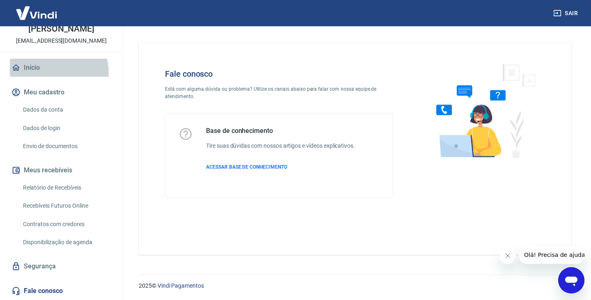
click at [48, 73] on link "Início" at bounding box center [61, 68] width 103 height 18
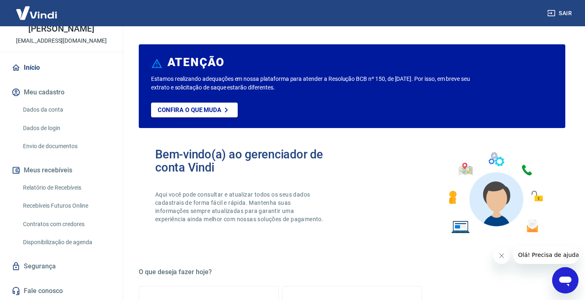
click at [49, 172] on button "Meus recebíveis" at bounding box center [61, 170] width 103 height 18
click at [51, 189] on link "Relatório de Recebíveis" at bounding box center [66, 187] width 93 height 17
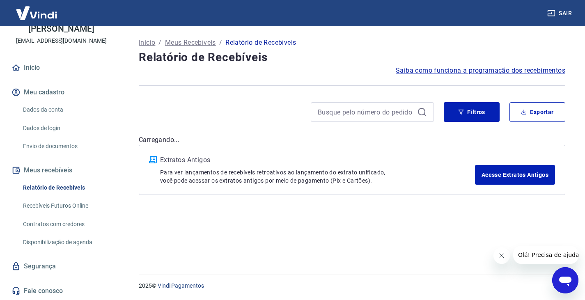
click at [56, 105] on link "Dados da conta" at bounding box center [66, 109] width 93 height 17
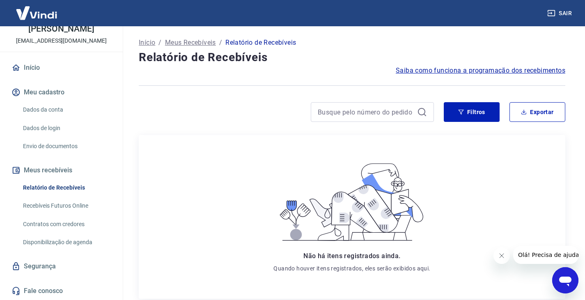
click at [327, 144] on div "Não há itens registrados ainda. Quando houver itens registrados, eles serão exi…" at bounding box center [352, 217] width 190 height 151
click at [53, 108] on link "Dados da conta" at bounding box center [66, 109] width 93 height 17
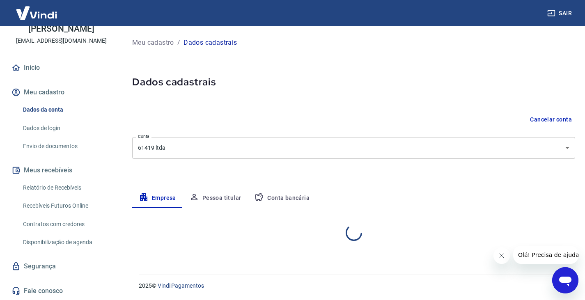
select select "DF"
select select "business"
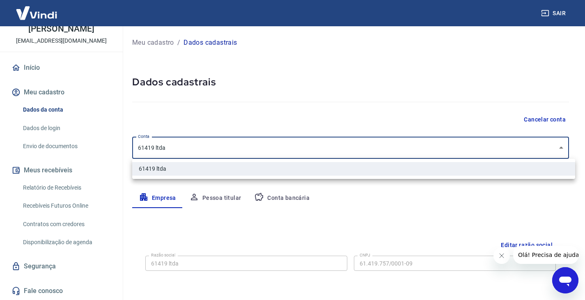
click at [203, 153] on body "Sair F FELIPE AUGUSTO NEVES OLIVEIRA DE CARVALHO felipeau2026@gmail.com Início …" at bounding box center [292, 150] width 585 height 300
click at [195, 176] on ul "61419 ltda" at bounding box center [353, 169] width 443 height 20
click at [196, 173] on li "61419 ltda" at bounding box center [353, 169] width 443 height 14
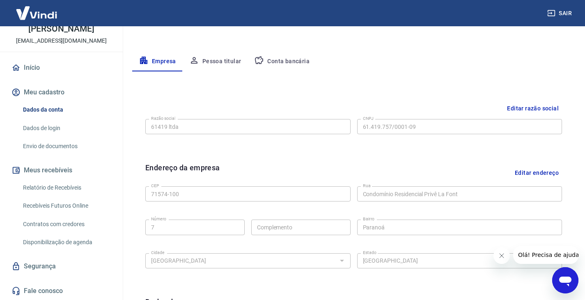
scroll to position [292, 0]
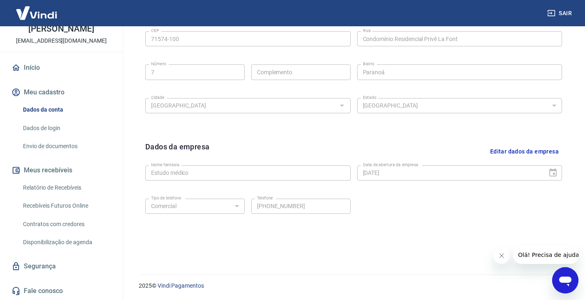
click at [569, 280] on icon "Open messaging window" at bounding box center [565, 281] width 12 height 10
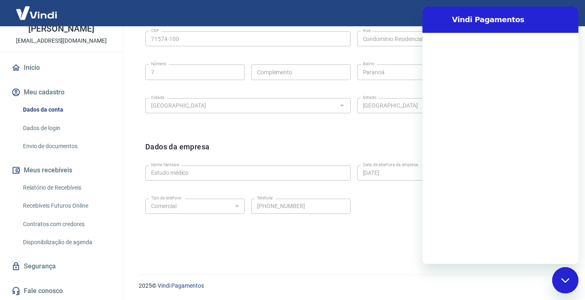
scroll to position [0, 0]
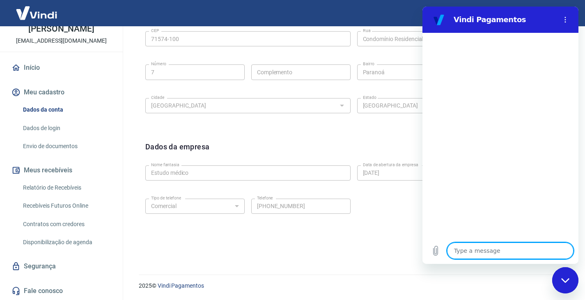
click at [235, 258] on div "Meu cadastro / Dados cadastrais Dados cadastrais Cancelar conta Conta 61419 ltd…" at bounding box center [353, 0] width 462 height 530
click at [57, 274] on link "Segurança" at bounding box center [61, 266] width 103 height 18
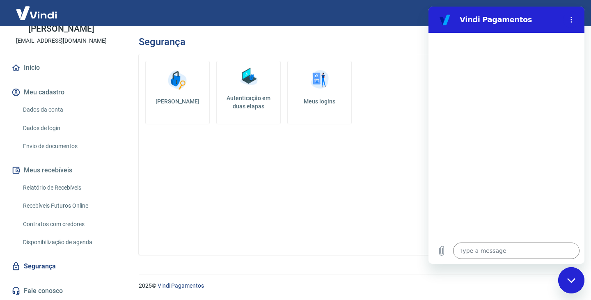
click at [308, 89] on img at bounding box center [319, 80] width 25 height 25
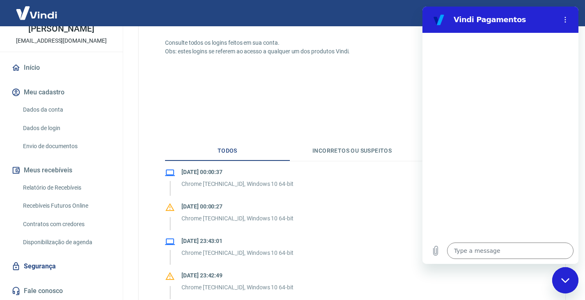
scroll to position [180, 0]
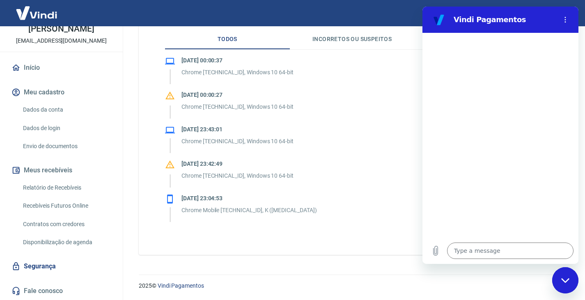
click at [334, 42] on button "Incorretos ou suspeitos" at bounding box center [352, 40] width 125 height 20
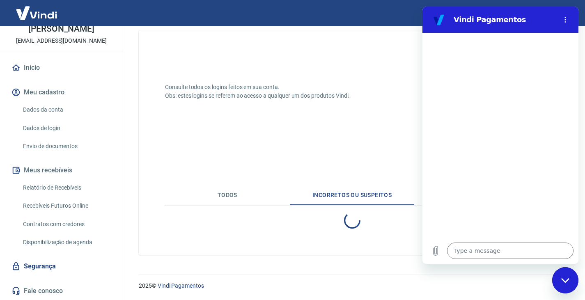
scroll to position [76, 0]
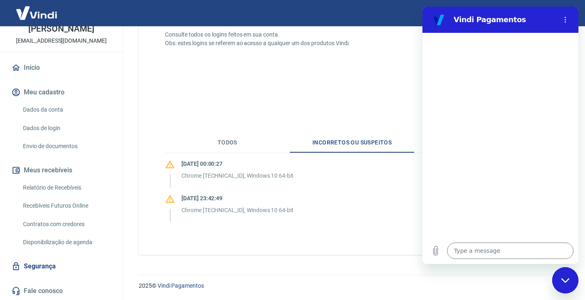
click at [215, 175] on p "Chrome 140.0.0.0, Windows 10 64-bit" at bounding box center [237, 175] width 112 height 9
click at [222, 147] on button "Todos" at bounding box center [227, 143] width 125 height 20
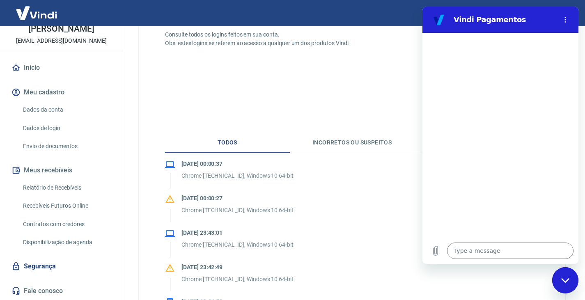
click at [34, 119] on div "Dados da conta Dados de login Envio de documentos" at bounding box center [61, 127] width 103 height 53
click at [43, 112] on link "Dados da conta" at bounding box center [66, 109] width 93 height 17
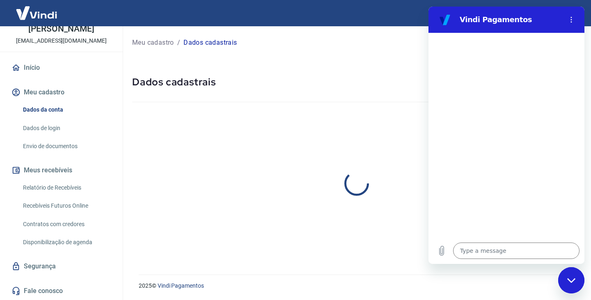
select select "DF"
select select "business"
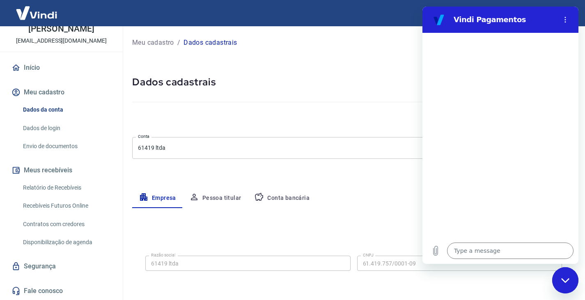
click at [70, 143] on link "Envio de documentos" at bounding box center [66, 146] width 93 height 17
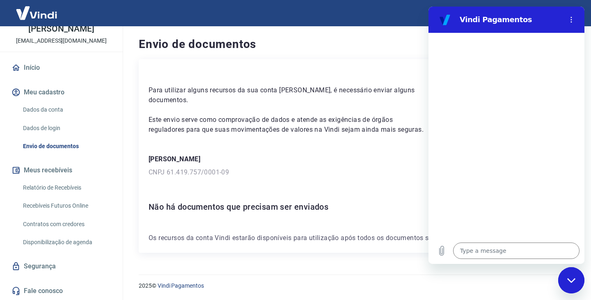
click at [36, 270] on link "Segurança" at bounding box center [61, 266] width 103 height 18
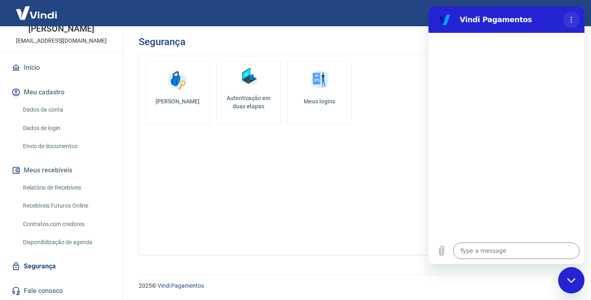
click at [571, 21] on icon "Options menu" at bounding box center [571, 19] width 7 height 7
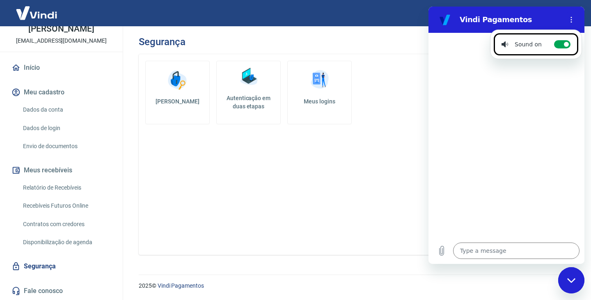
click at [571, 48] on li "Sound on Toggle sound notifications" at bounding box center [536, 44] width 85 height 22
checkbox input "false"
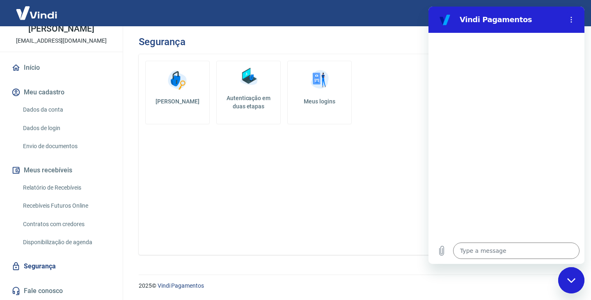
click at [571, 279] on icon "Close messaging window" at bounding box center [571, 280] width 9 height 5
type textarea "x"
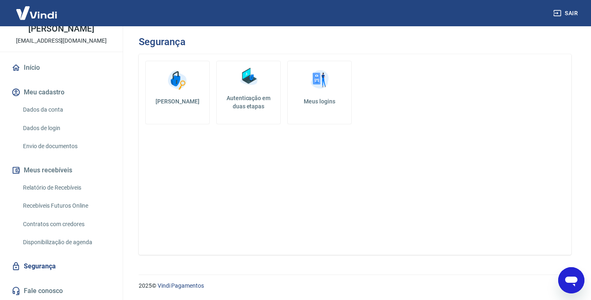
click at [25, 136] on link "Dados de login" at bounding box center [66, 128] width 93 height 17
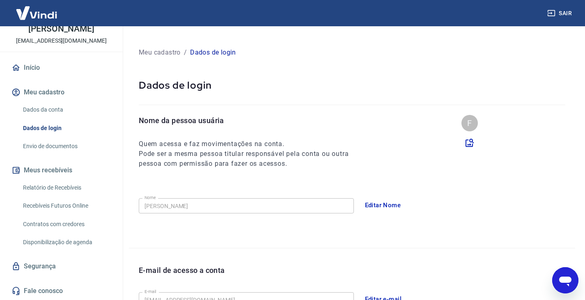
scroll to position [68, 0]
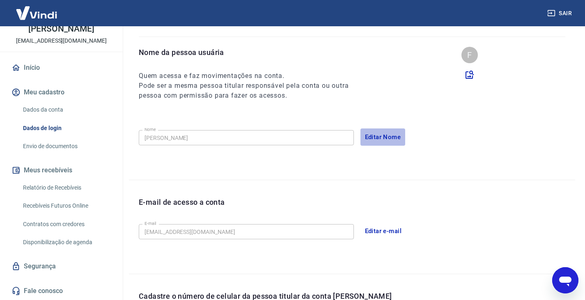
click at [403, 134] on button "Editar Nome" at bounding box center [382, 136] width 45 height 17
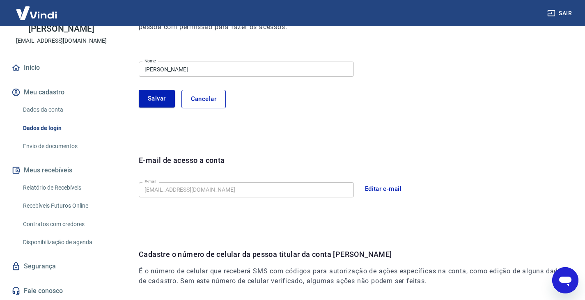
scroll to position [252, 0]
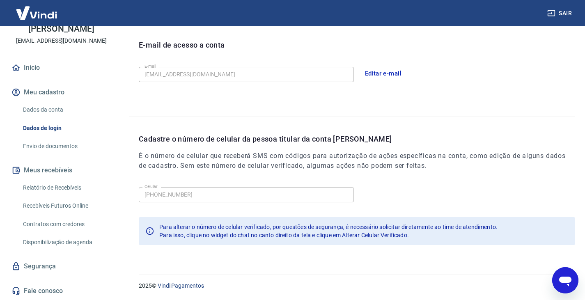
click at [211, 170] on h6 "É o número de celular que receberá SMS com códigos para autorização de ações es…" at bounding box center [357, 161] width 436 height 20
click at [87, 199] on link "Recebíveis Futuros Online" at bounding box center [66, 205] width 93 height 17
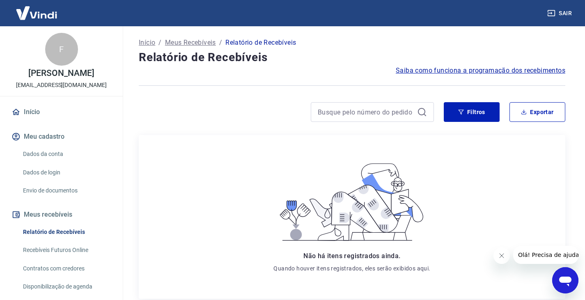
scroll to position [53, 0]
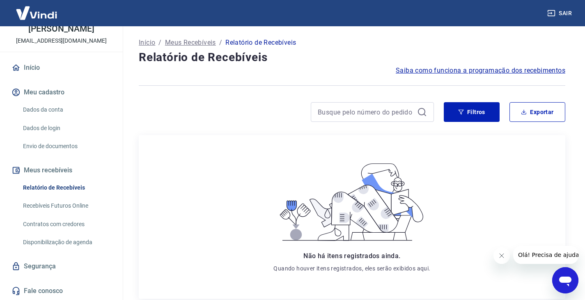
click at [62, 214] on link "Recebíveis Futuros Online" at bounding box center [66, 205] width 93 height 17
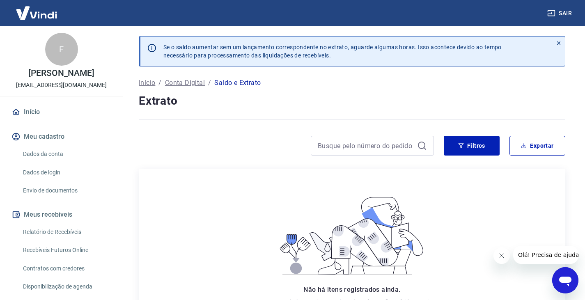
click at [237, 56] on p "Se o saldo aumentar sem um lançamento correspondente no extrato, aguarde alguma…" at bounding box center [332, 51] width 338 height 16
drag, startPoint x: 241, startPoint y: 52, endPoint x: 239, endPoint y: 64, distance: 12.8
click at [239, 64] on div "Se o saldo aumentar sem um lançamento correspondente no extrato, aguarde alguma…" at bounding box center [354, 52] width 395 height 30
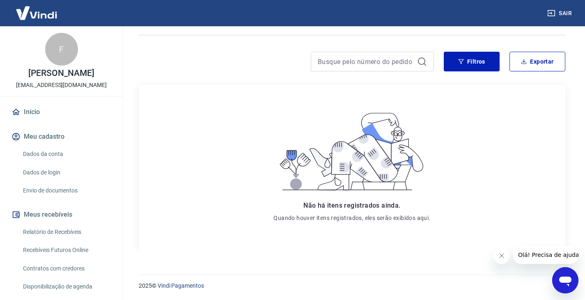
scroll to position [53, 0]
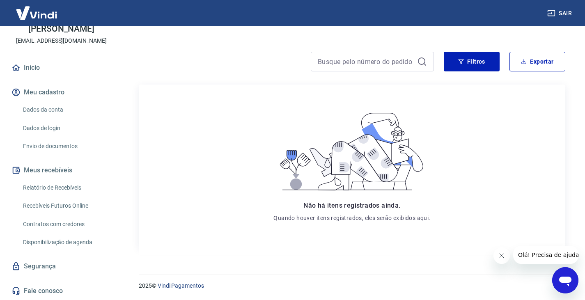
click at [62, 110] on link "Dados da conta" at bounding box center [66, 109] width 93 height 17
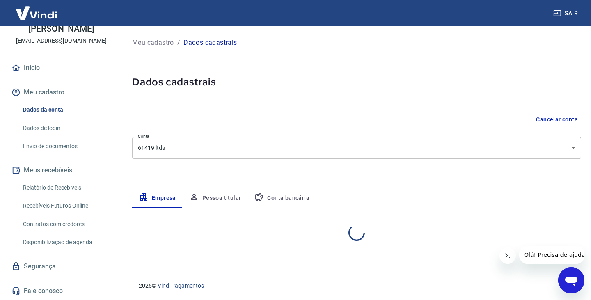
select select "DF"
select select "business"
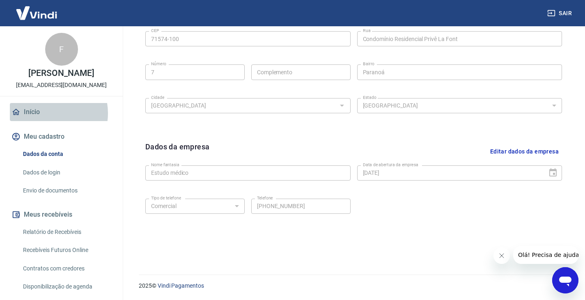
click at [46, 121] on link "Início" at bounding box center [61, 112] width 103 height 18
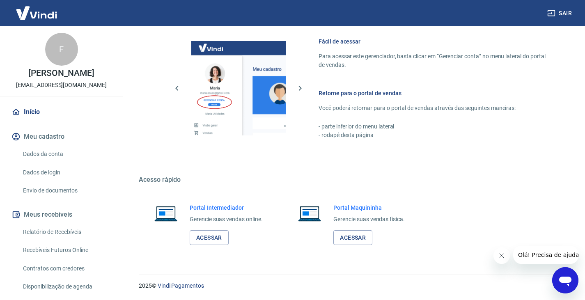
click at [220, 247] on div "Portal Intermediador Gerencie suas vendas online. Acessar" at bounding box center [208, 225] width 139 height 62
click at [217, 242] on link "Acessar" at bounding box center [209, 237] width 39 height 15
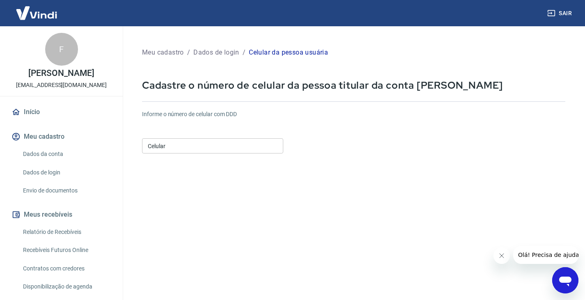
click at [242, 152] on input "Celular" at bounding box center [212, 145] width 141 height 15
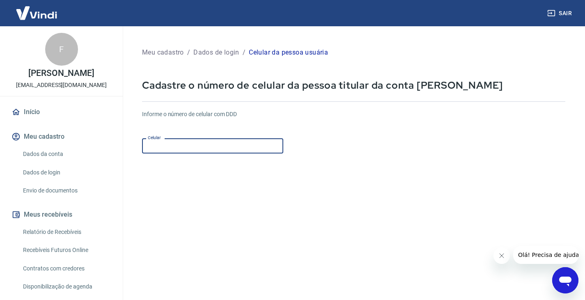
click at [151, 181] on form "Informe o número de celular com DDD Celular Celular Continuar Cancelar" at bounding box center [353, 223] width 423 height 240
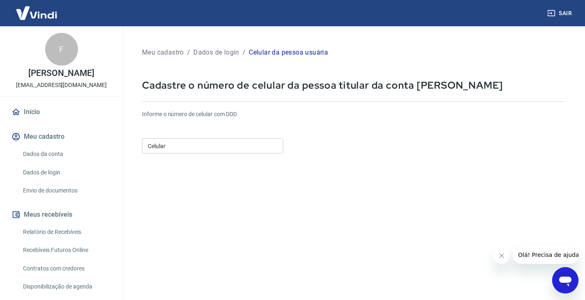
click at [221, 54] on p "Dados de login" at bounding box center [216, 53] width 46 height 10
click at [165, 50] on p "Meu cadastro" at bounding box center [163, 53] width 42 height 10
click at [47, 89] on p "[EMAIL_ADDRESS][DOMAIN_NAME]" at bounding box center [61, 85] width 91 height 9
click at [38, 50] on div "F FELIPE AUGUSTO NEVES OLIVEIRA DE CARVALHO [EMAIL_ADDRESS][DOMAIN_NAME]" at bounding box center [61, 61] width 123 height 70
click at [36, 11] on img at bounding box center [36, 12] width 53 height 25
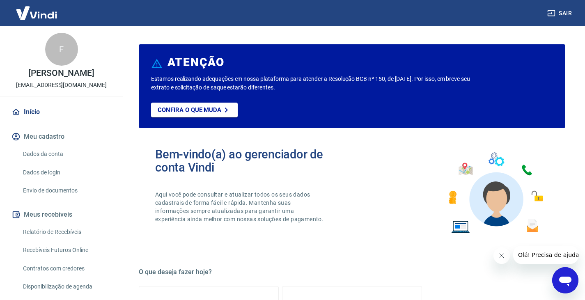
scroll to position [137, 0]
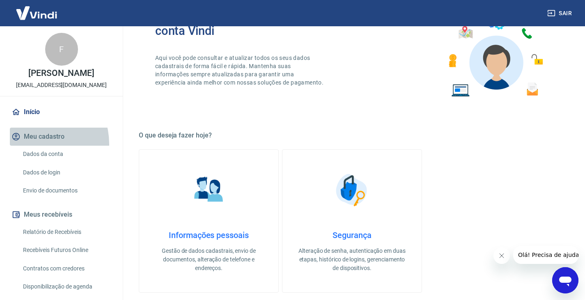
click at [34, 146] on button "Meu cadastro" at bounding box center [61, 137] width 103 height 18
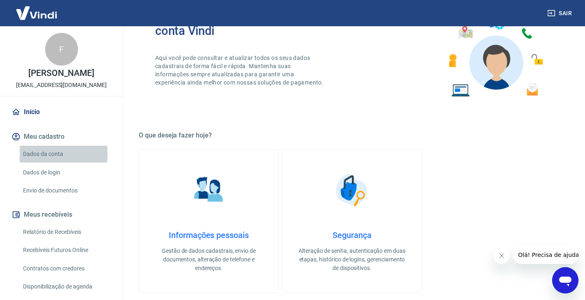
click at [32, 162] on link "Dados da conta" at bounding box center [66, 154] width 93 height 17
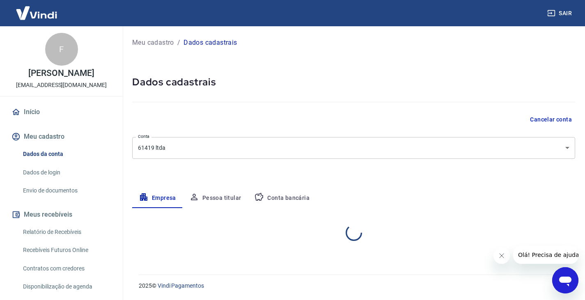
select select "DF"
select select "business"
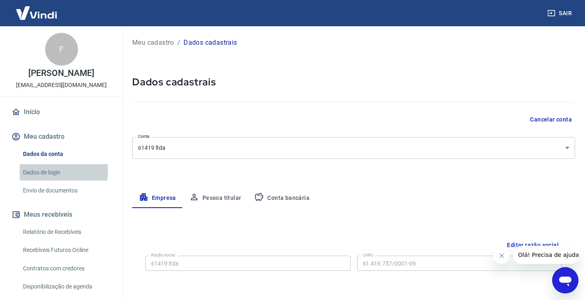
click at [34, 178] on link "Dados de login" at bounding box center [66, 172] width 93 height 17
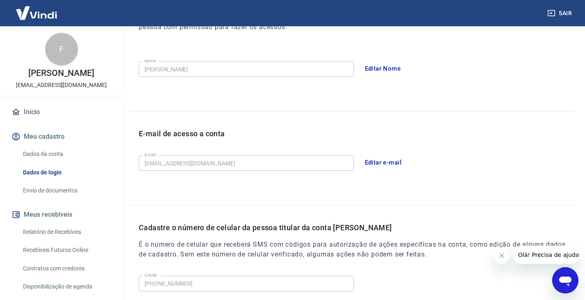
scroll to position [225, 0]
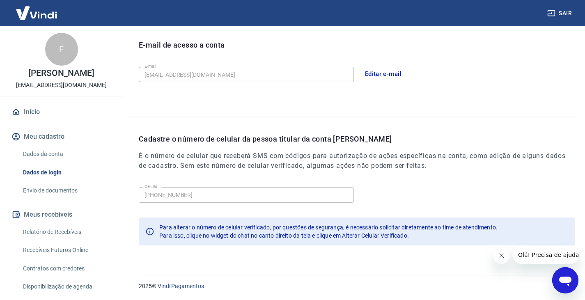
click at [251, 243] on div "Para alterar o número de celular verificado, por questões de segurança, é neces…" at bounding box center [357, 231] width 436 height 28
click at [254, 229] on span "Para alterar o número de celular verificado, por questões de segurança, é neces…" at bounding box center [328, 227] width 338 height 7
click at [71, 198] on link "Envio de documentos" at bounding box center [66, 190] width 93 height 17
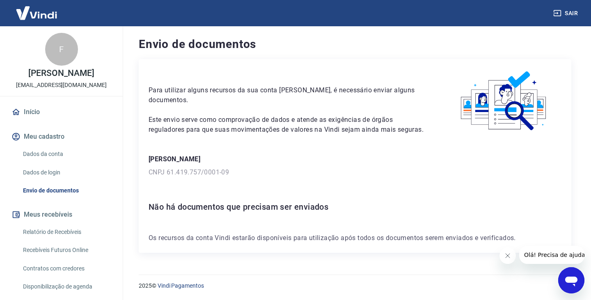
click at [69, 121] on link "Início" at bounding box center [61, 112] width 103 height 18
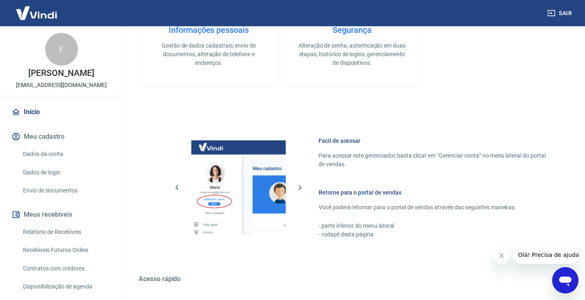
scroll to position [441, 0]
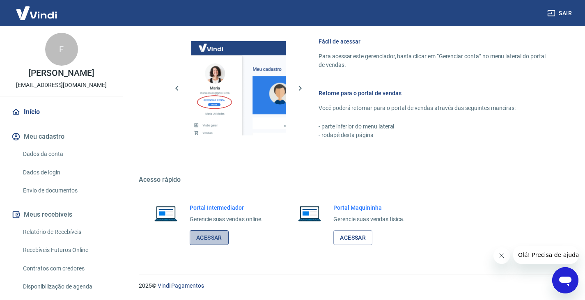
click at [228, 234] on link "Acessar" at bounding box center [209, 237] width 39 height 15
click at [357, 232] on link "Acessar" at bounding box center [352, 237] width 39 height 15
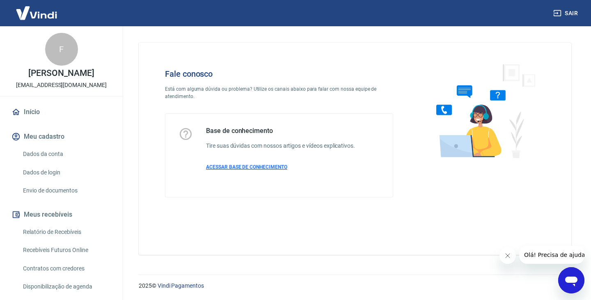
click at [242, 167] on span "ACESSAR BASE DE CONHECIMENTO" at bounding box center [246, 167] width 81 height 6
click at [234, 166] on span "ACESSAR BASE DE CONHECIMENTO" at bounding box center [246, 167] width 81 height 6
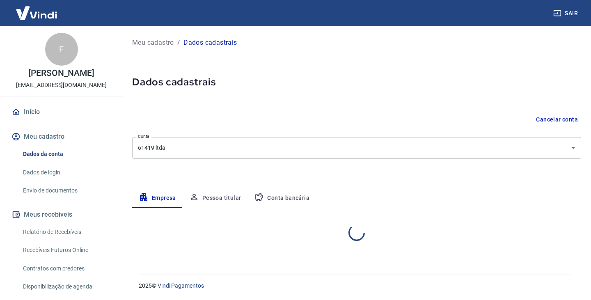
select select "DF"
select select "business"
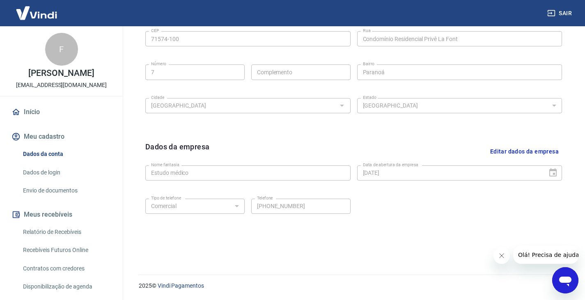
scroll to position [87, 0]
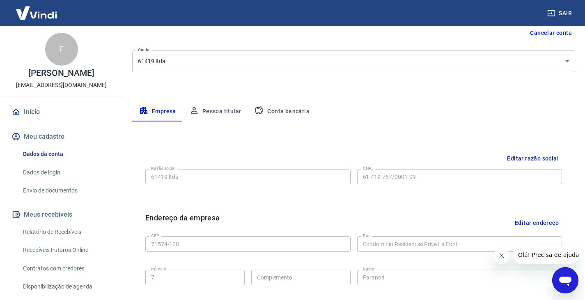
click at [192, 107] on icon "button" at bounding box center [194, 110] width 10 height 10
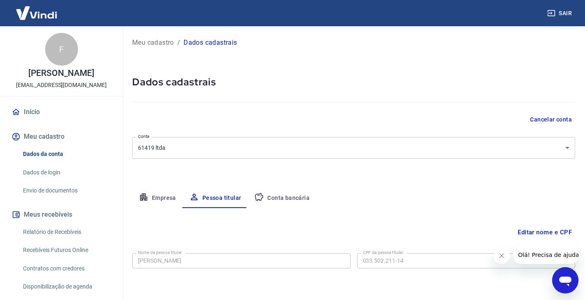
scroll to position [28, 0]
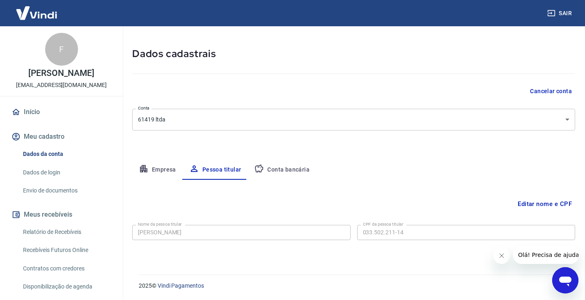
click at [305, 171] on button "Conta bancária" at bounding box center [281, 170] width 69 height 20
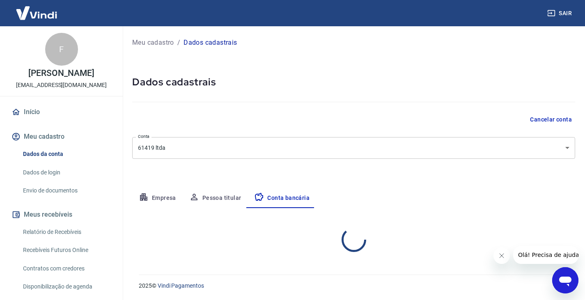
scroll to position [0, 0]
select select "1"
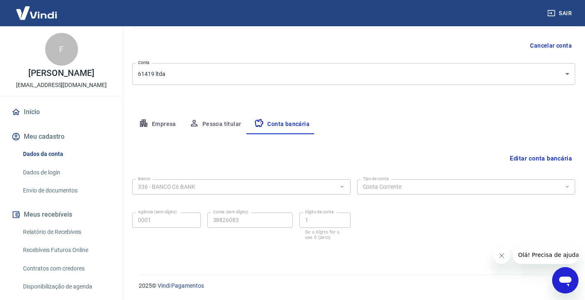
scroll to position [5, 0]
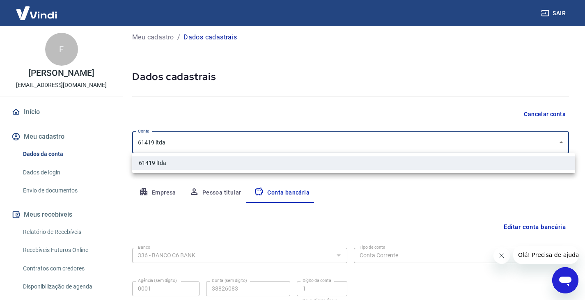
click at [190, 149] on body "Sair F FELIPE AUGUSTO NEVES OLIVEIRA DE CARVALHO [EMAIL_ADDRESS][DOMAIN_NAME] I…" at bounding box center [292, 145] width 585 height 300
click at [189, 165] on li "61419 ltda" at bounding box center [353, 163] width 443 height 14
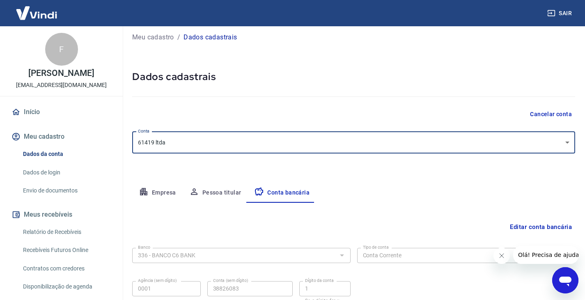
click at [165, 190] on button "Empresa" at bounding box center [157, 193] width 50 height 20
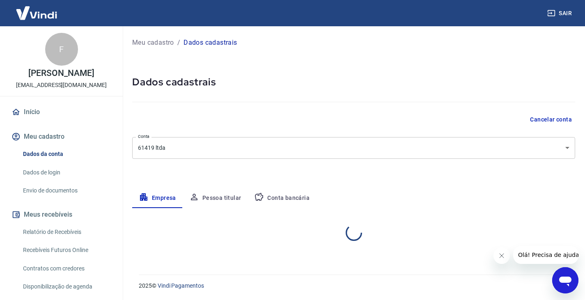
scroll to position [0, 0]
select select "DF"
select select "business"
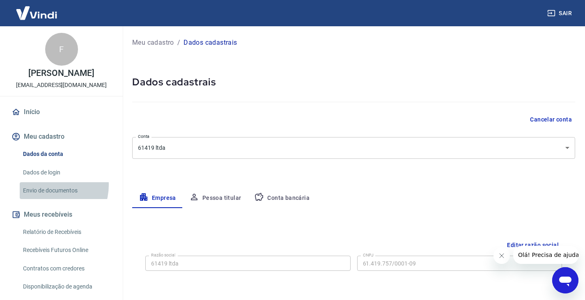
click at [48, 194] on link "Envio de documentos" at bounding box center [66, 190] width 93 height 17
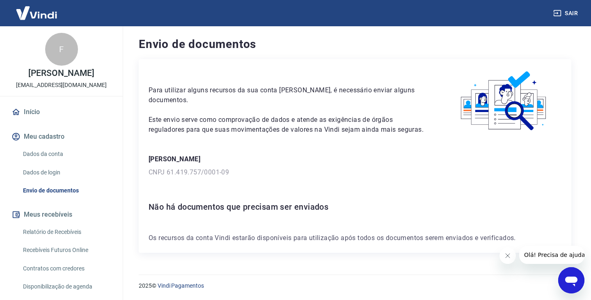
click at [59, 181] on link "Dados de login" at bounding box center [66, 172] width 93 height 17
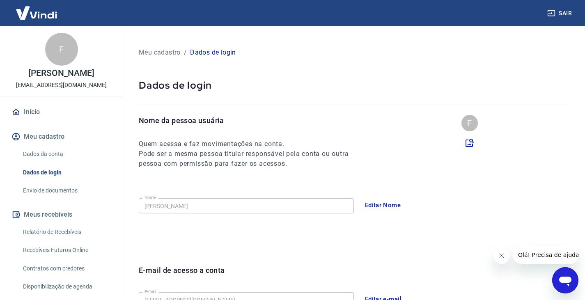
click at [61, 181] on link "Dados de login" at bounding box center [66, 172] width 93 height 17
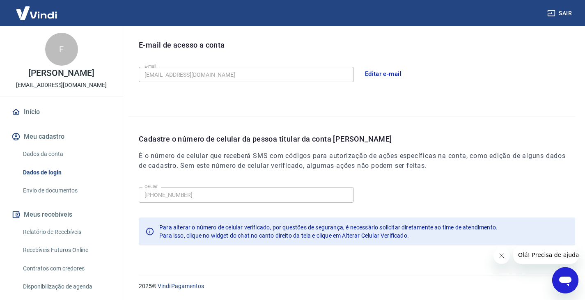
scroll to position [68, 0]
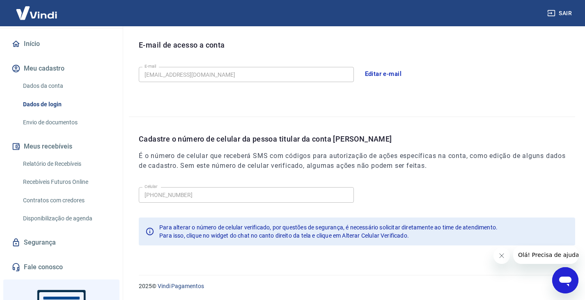
click at [69, 251] on link "Segurança" at bounding box center [61, 242] width 103 height 18
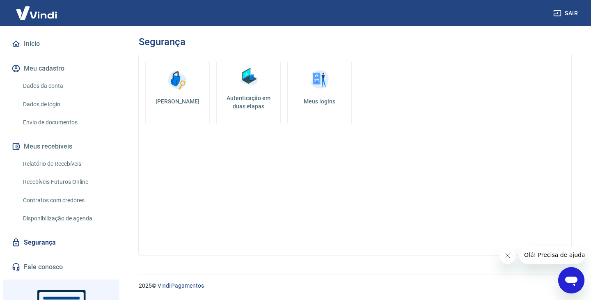
click at [299, 93] on link "Meus logins" at bounding box center [319, 93] width 64 height 64
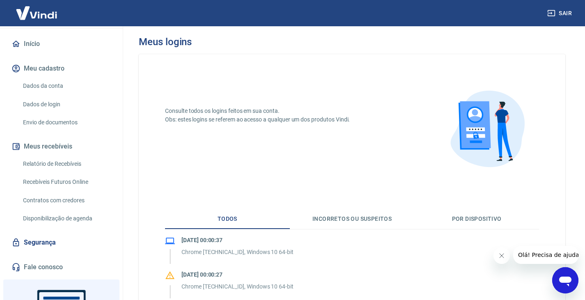
scroll to position [180, 0]
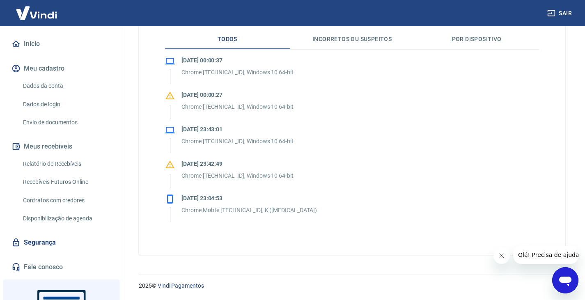
click at [35, 53] on link "Início" at bounding box center [61, 44] width 103 height 18
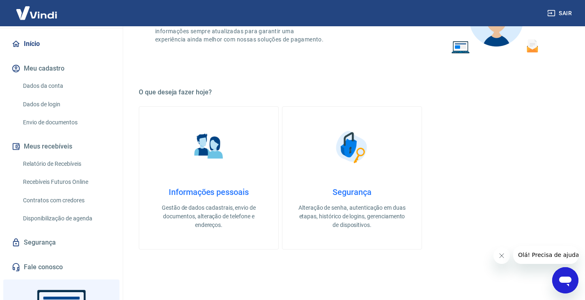
scroll to position [441, 0]
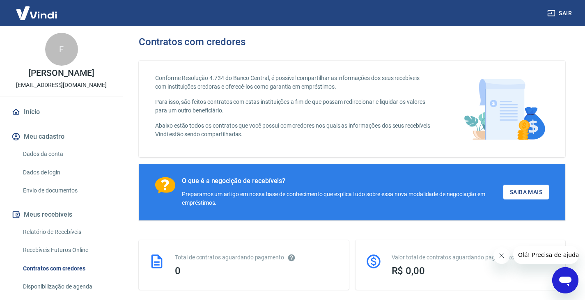
scroll to position [68, 0]
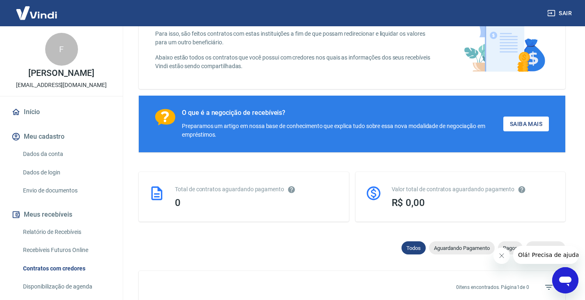
click at [88, 236] on link "Relatório de Recebíveis" at bounding box center [66, 232] width 93 height 17
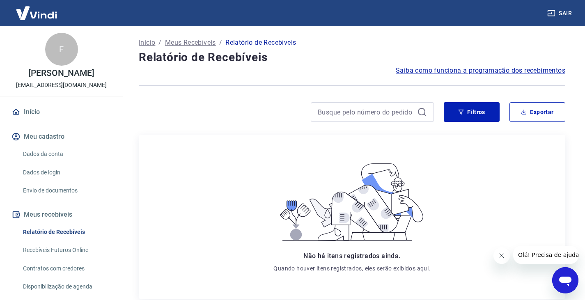
scroll to position [68, 0]
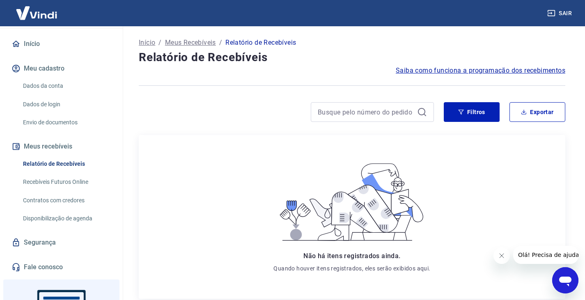
click at [90, 219] on link "Disponibilização de agenda" at bounding box center [66, 218] width 93 height 17
